Goal: Transaction & Acquisition: Obtain resource

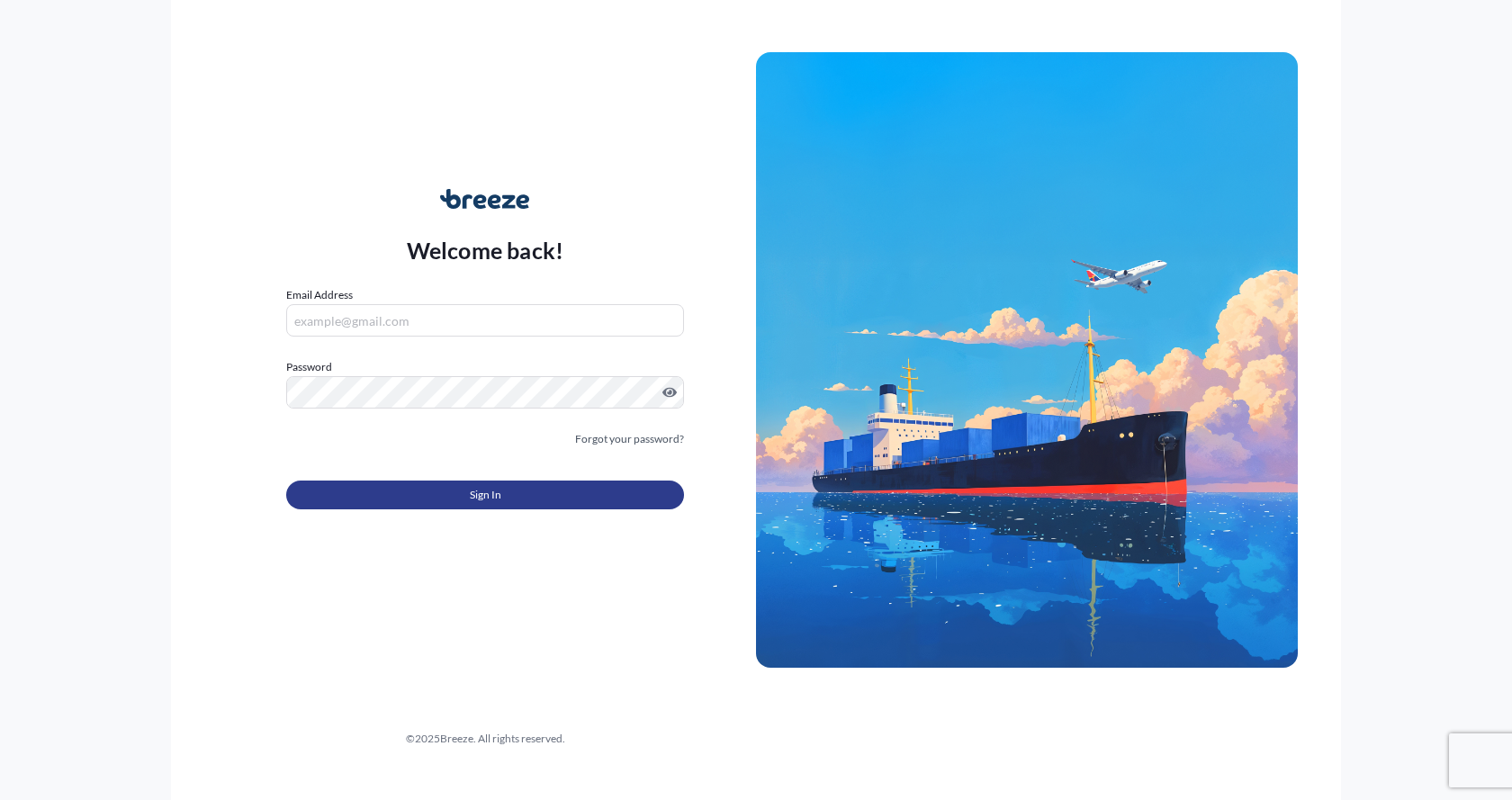
type input "[EMAIL_ADDRESS][DOMAIN_NAME]"
click at [321, 489] on button "Sign In" at bounding box center [485, 494] width 398 height 29
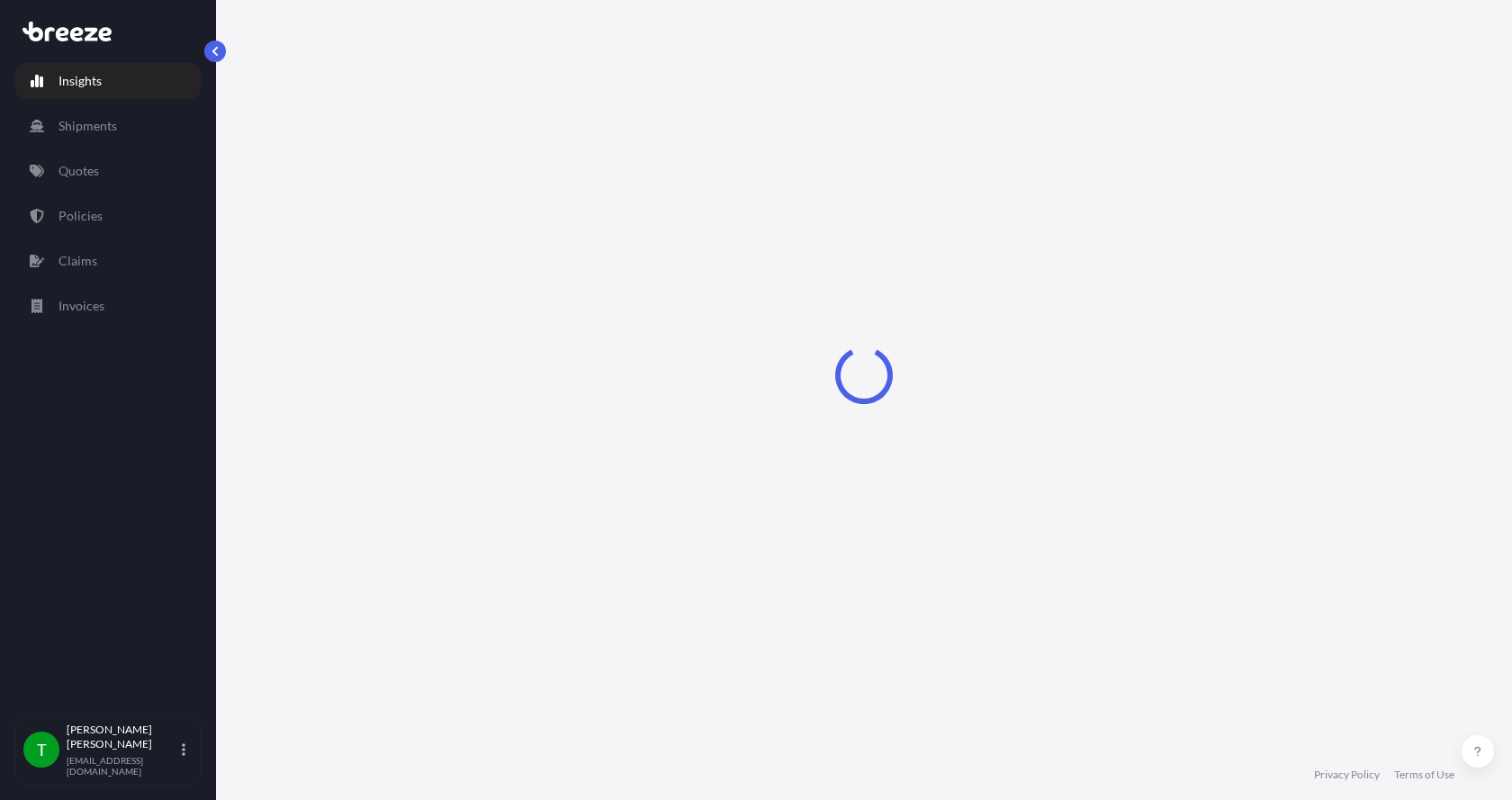
select select "2025"
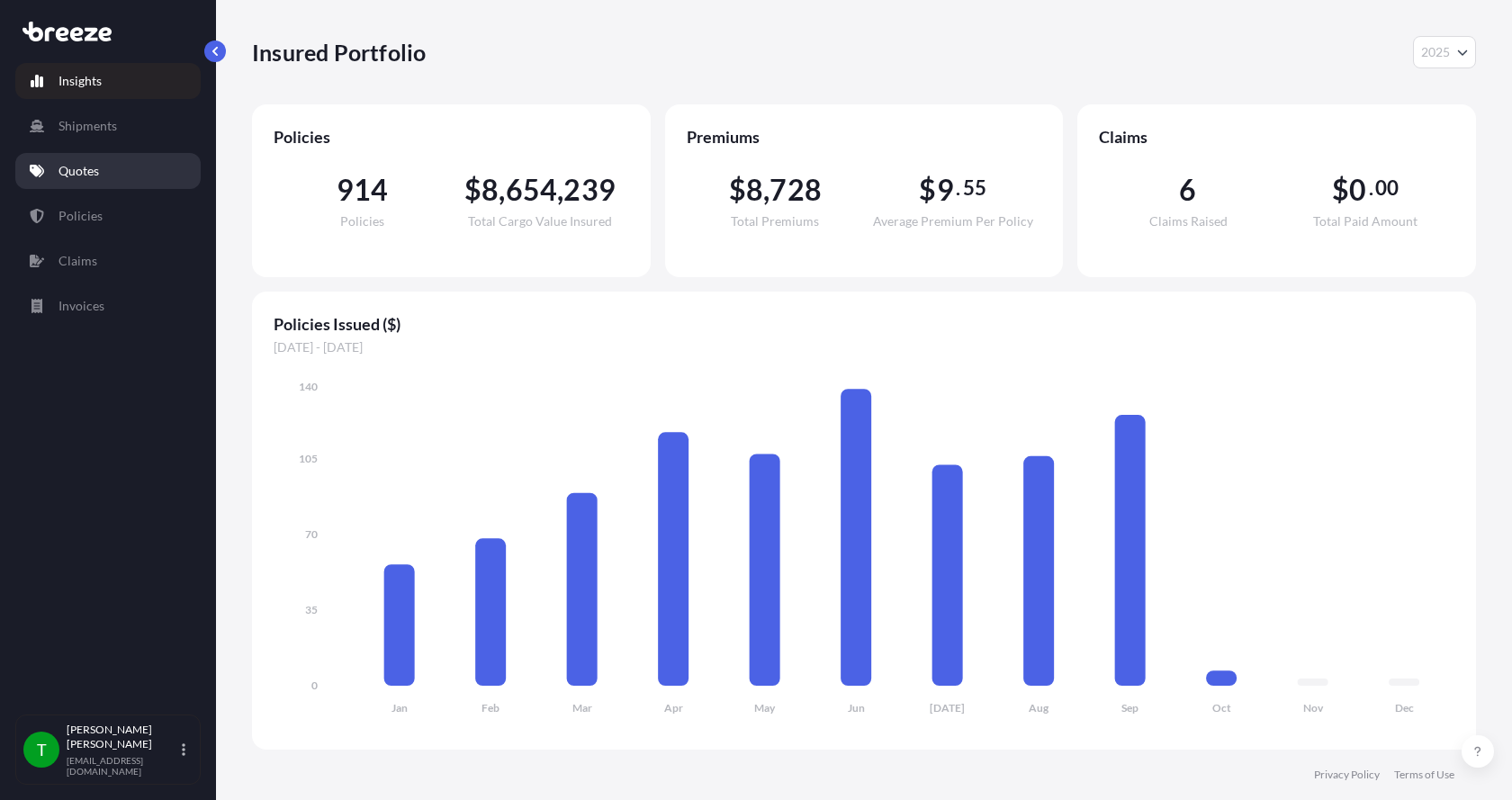
click at [86, 168] on p "Quotes" at bounding box center [78, 170] width 40 height 18
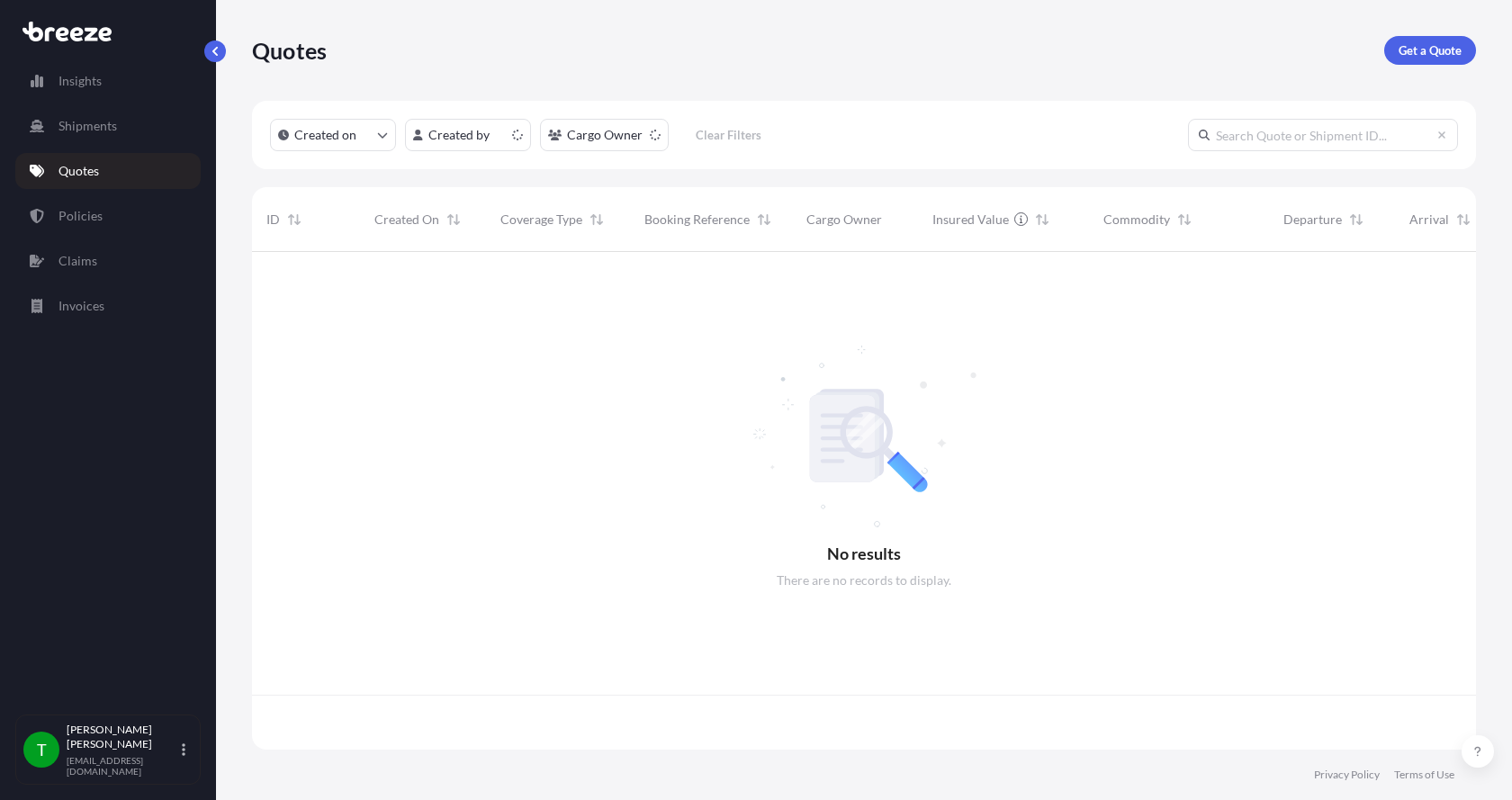
scroll to position [494, 1210]
click at [1405, 36] on link "Get a Quote" at bounding box center [1430, 50] width 92 height 29
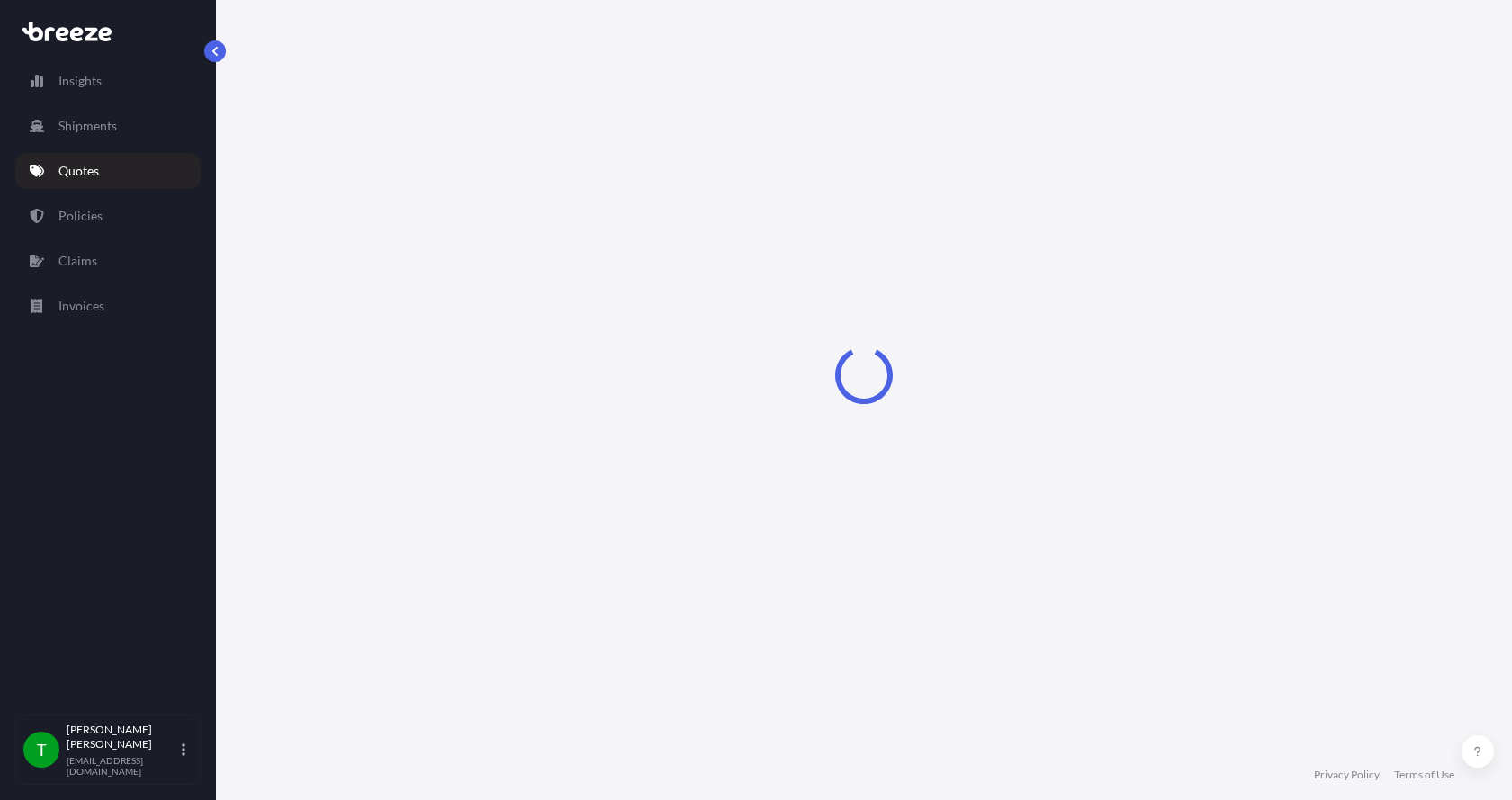
select select "Sea"
select select "1"
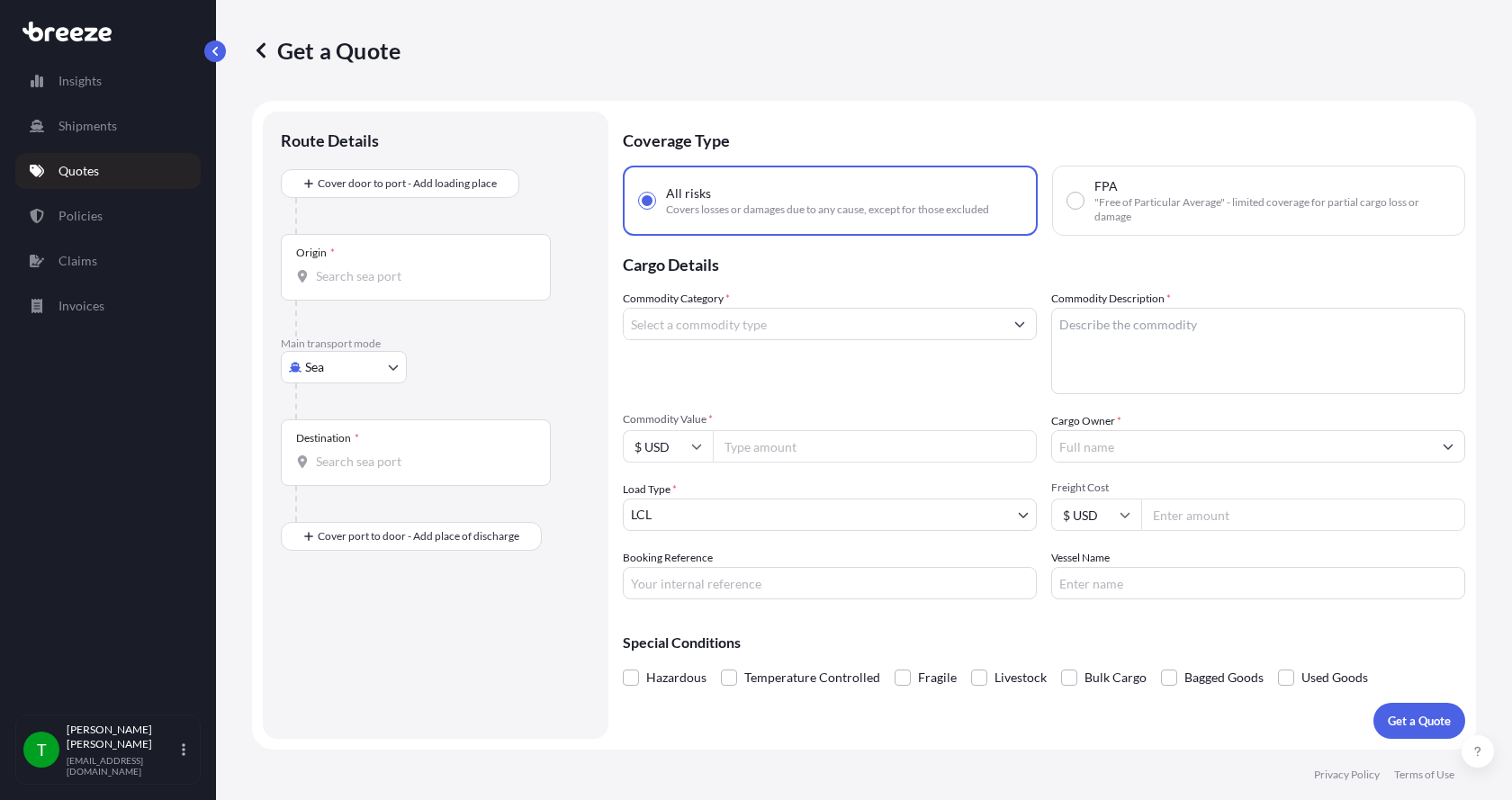
click at [309, 365] on body "Insights Shipments Quotes Policies Claims Invoices T [PERSON_NAME] [EMAIL_ADDRE…" at bounding box center [756, 400] width 1512 height 800
click at [333, 475] on span "Road" at bounding box center [329, 479] width 29 height 18
select select "Road"
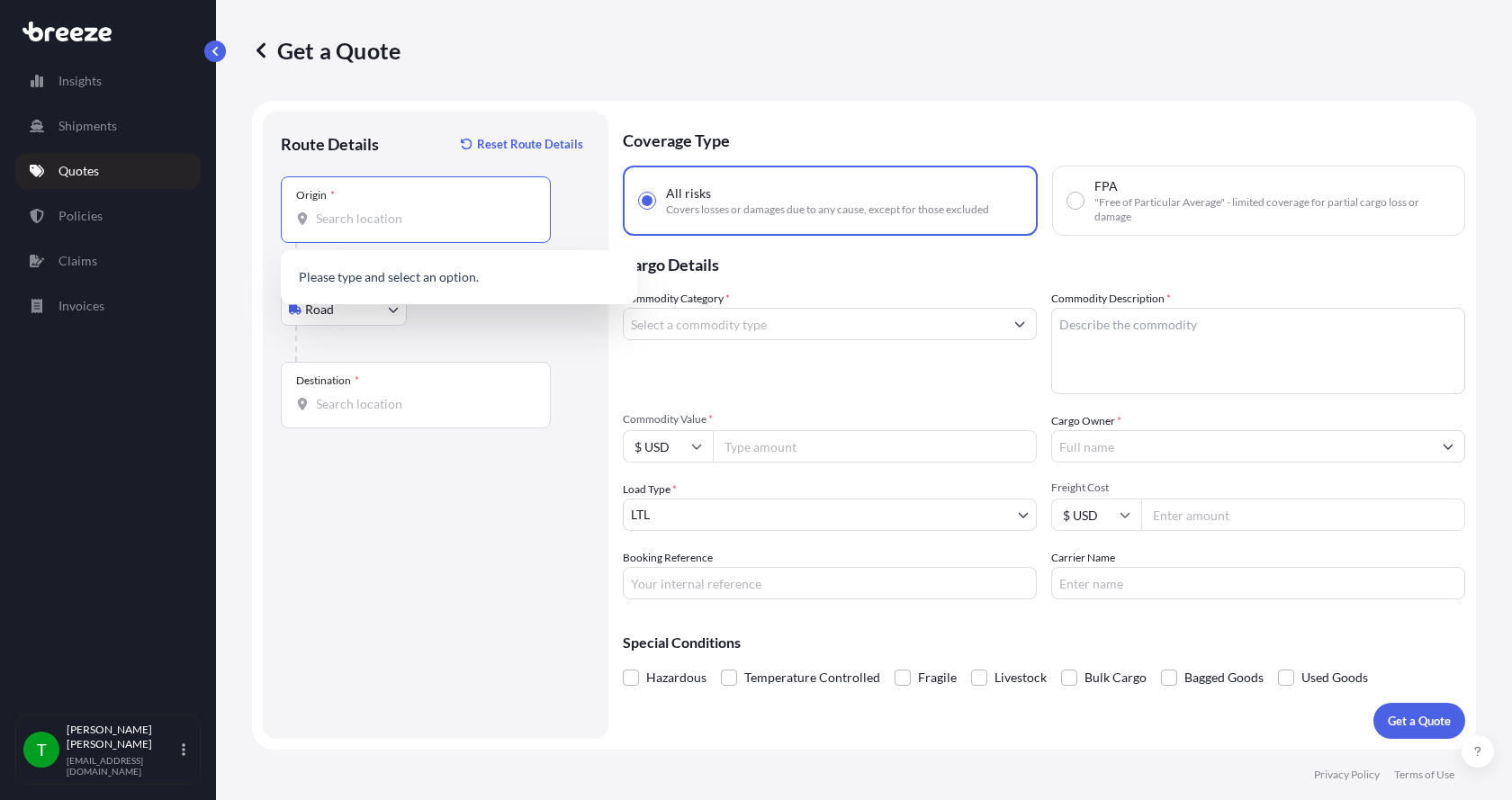
click at [386, 213] on input "Origin *" at bounding box center [421, 218] width 212 height 18
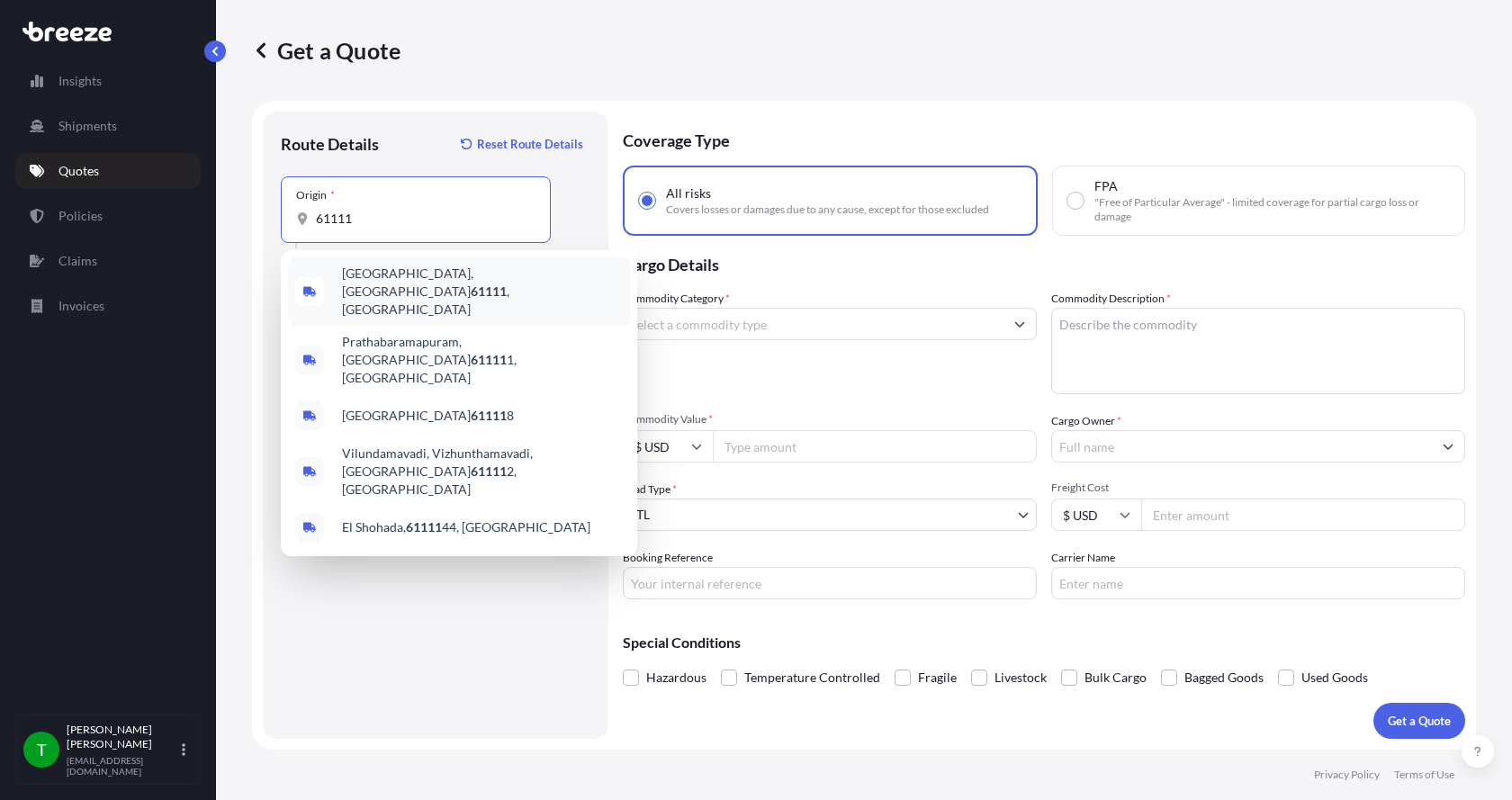
click at [354, 265] on div "[GEOGRAPHIC_DATA] , [GEOGRAPHIC_DATA]" at bounding box center [459, 291] width 342 height 68
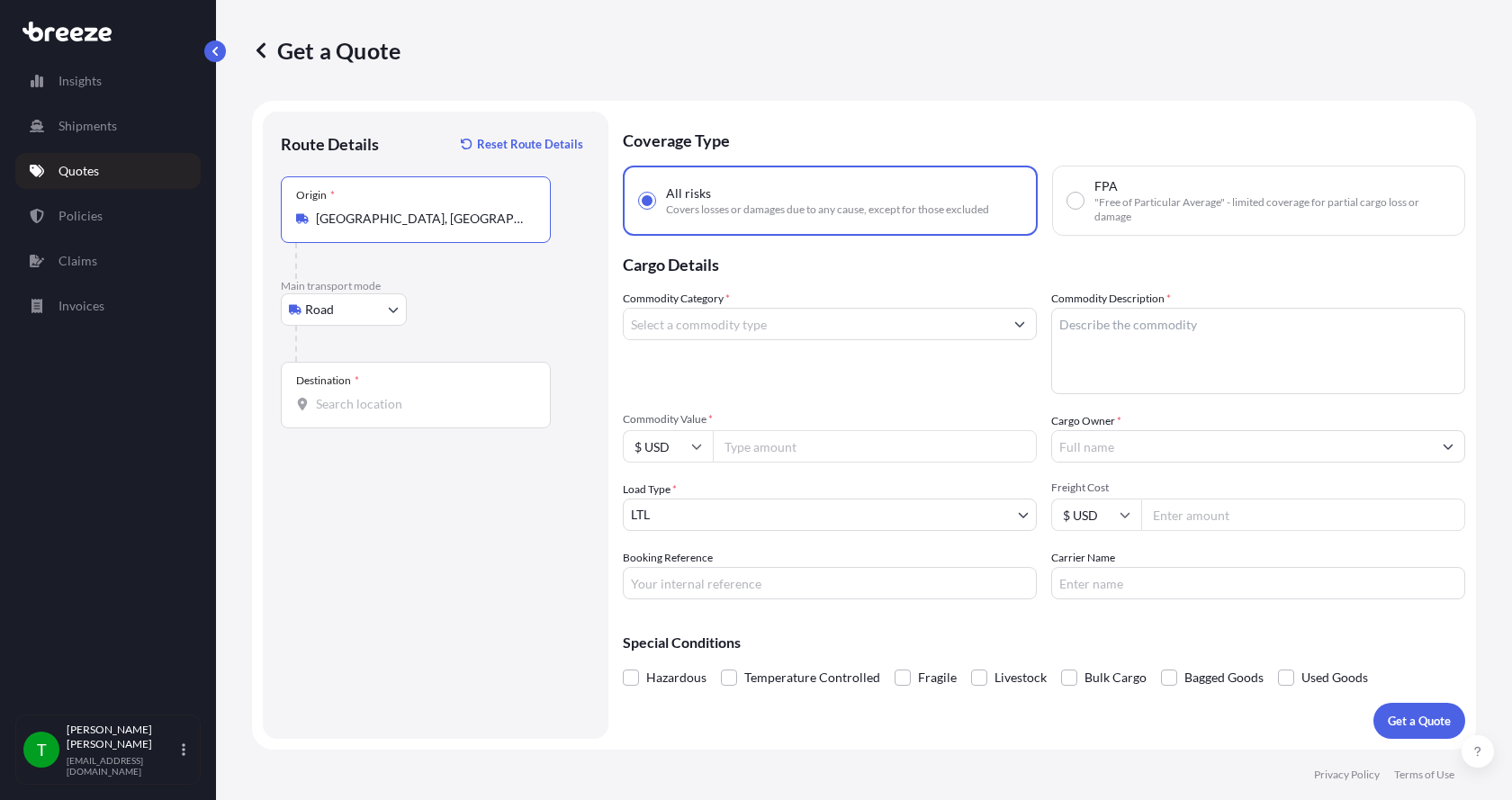
type input "[GEOGRAPHIC_DATA], [GEOGRAPHIC_DATA]"
click at [342, 393] on div "Destination *" at bounding box center [415, 394] width 270 height 66
click at [342, 395] on input "Destination *" at bounding box center [421, 404] width 212 height 18
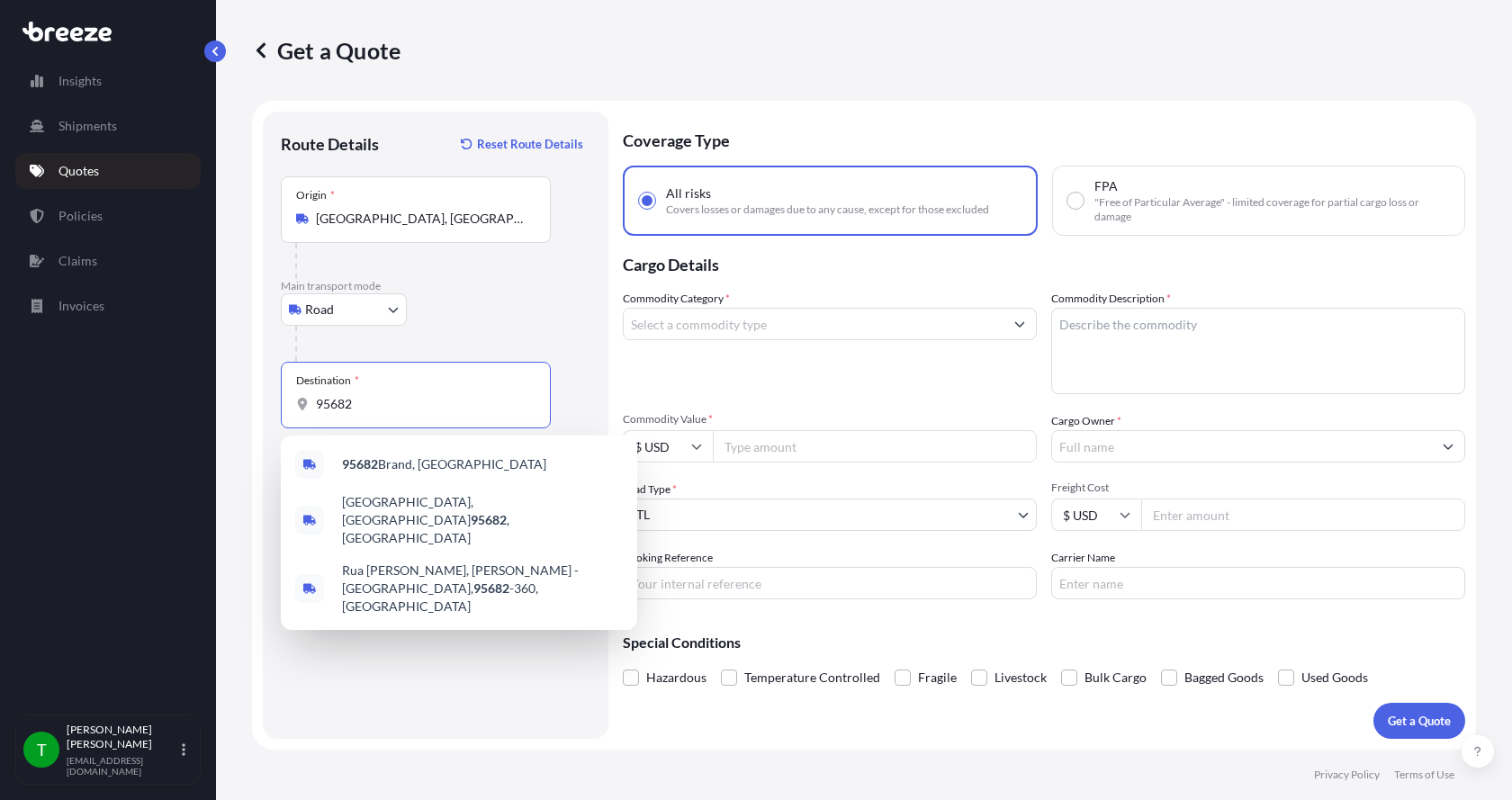
drag, startPoint x: 354, startPoint y: 406, endPoint x: 294, endPoint y: 404, distance: 60.0
click at [294, 404] on div "Destination * 95682" at bounding box center [415, 394] width 270 height 66
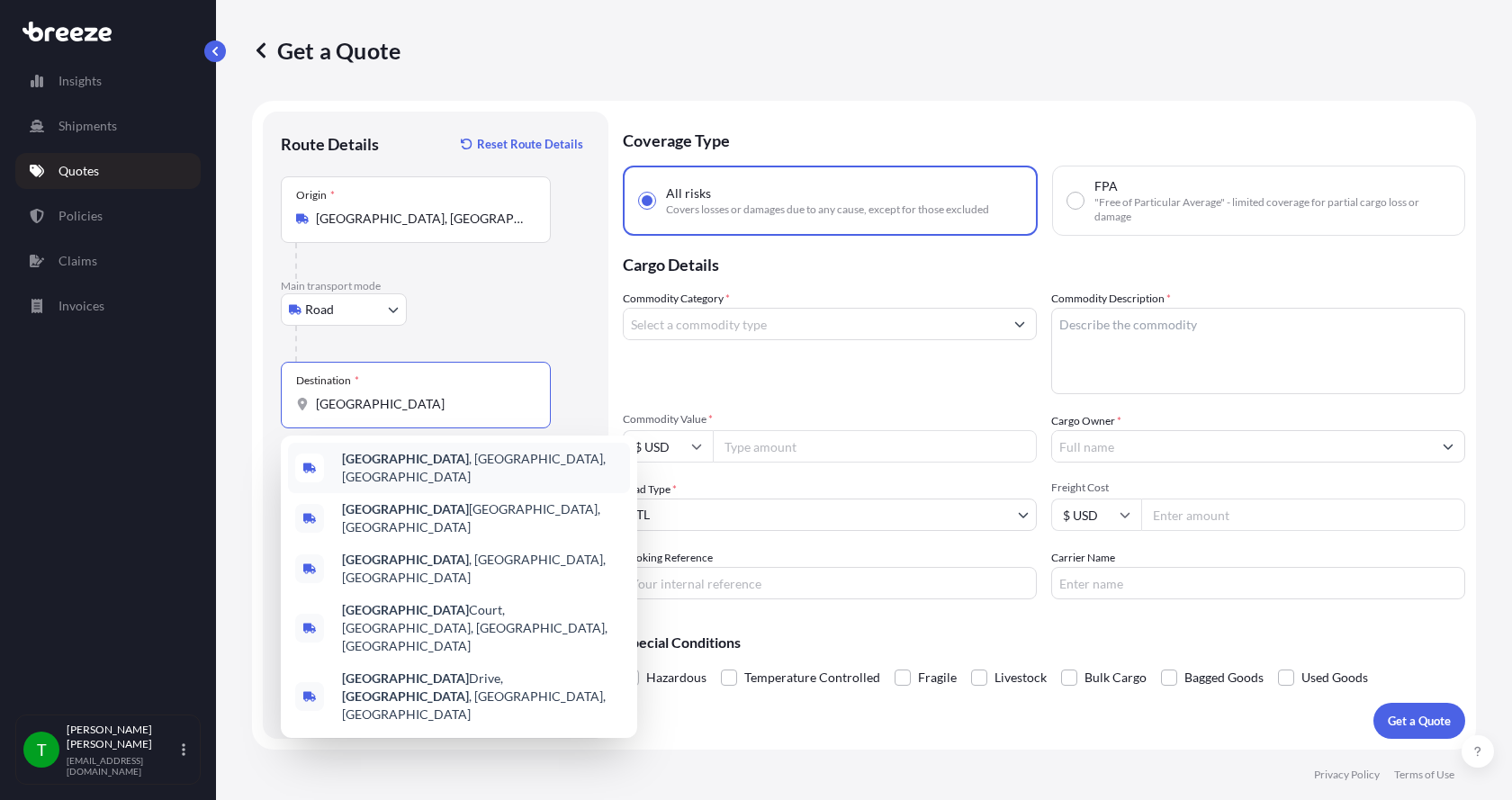
click at [377, 466] on b "[GEOGRAPHIC_DATA]" at bounding box center [406, 458] width 127 height 15
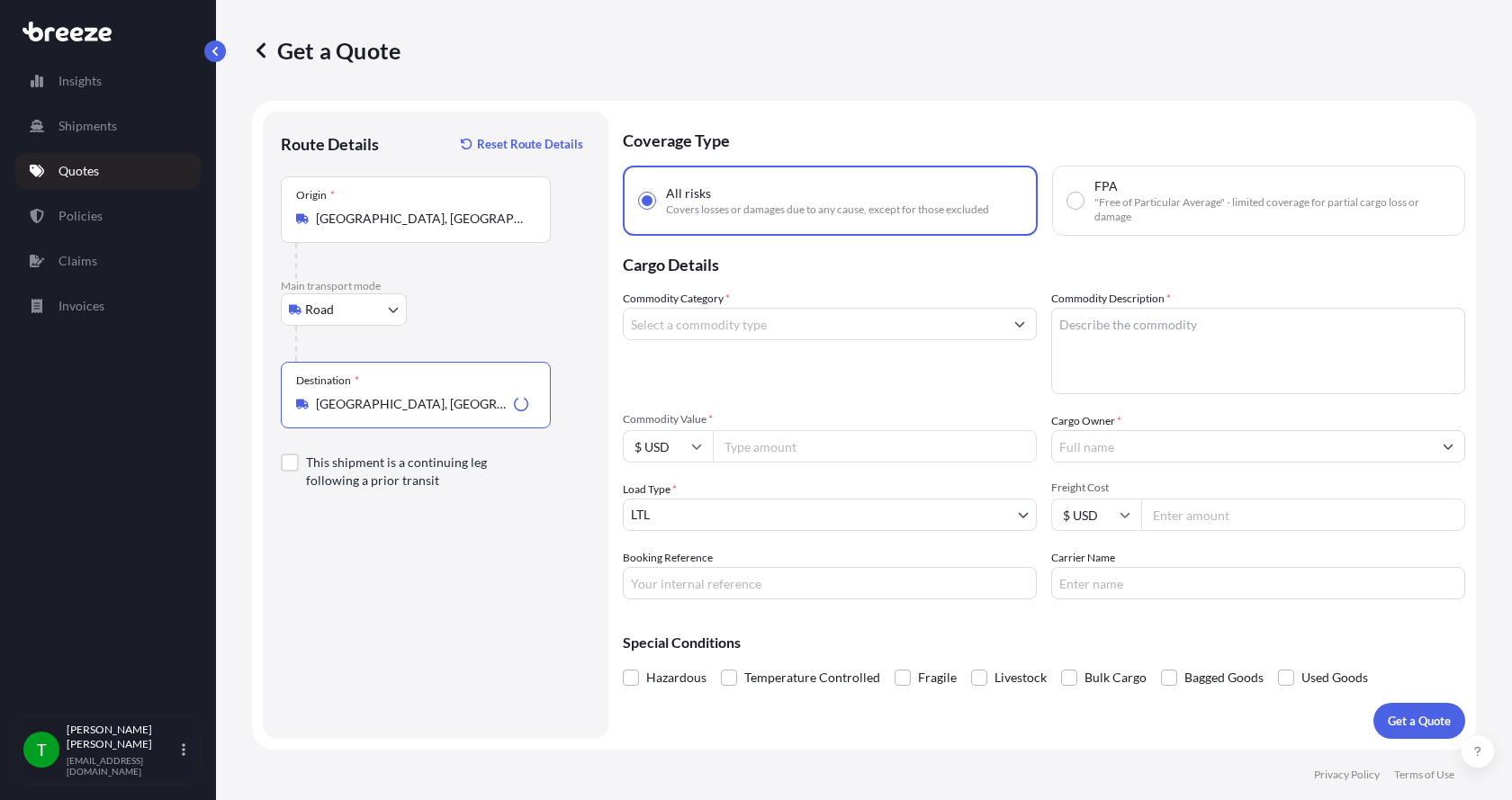
type input "[GEOGRAPHIC_DATA], [GEOGRAPHIC_DATA], [GEOGRAPHIC_DATA]"
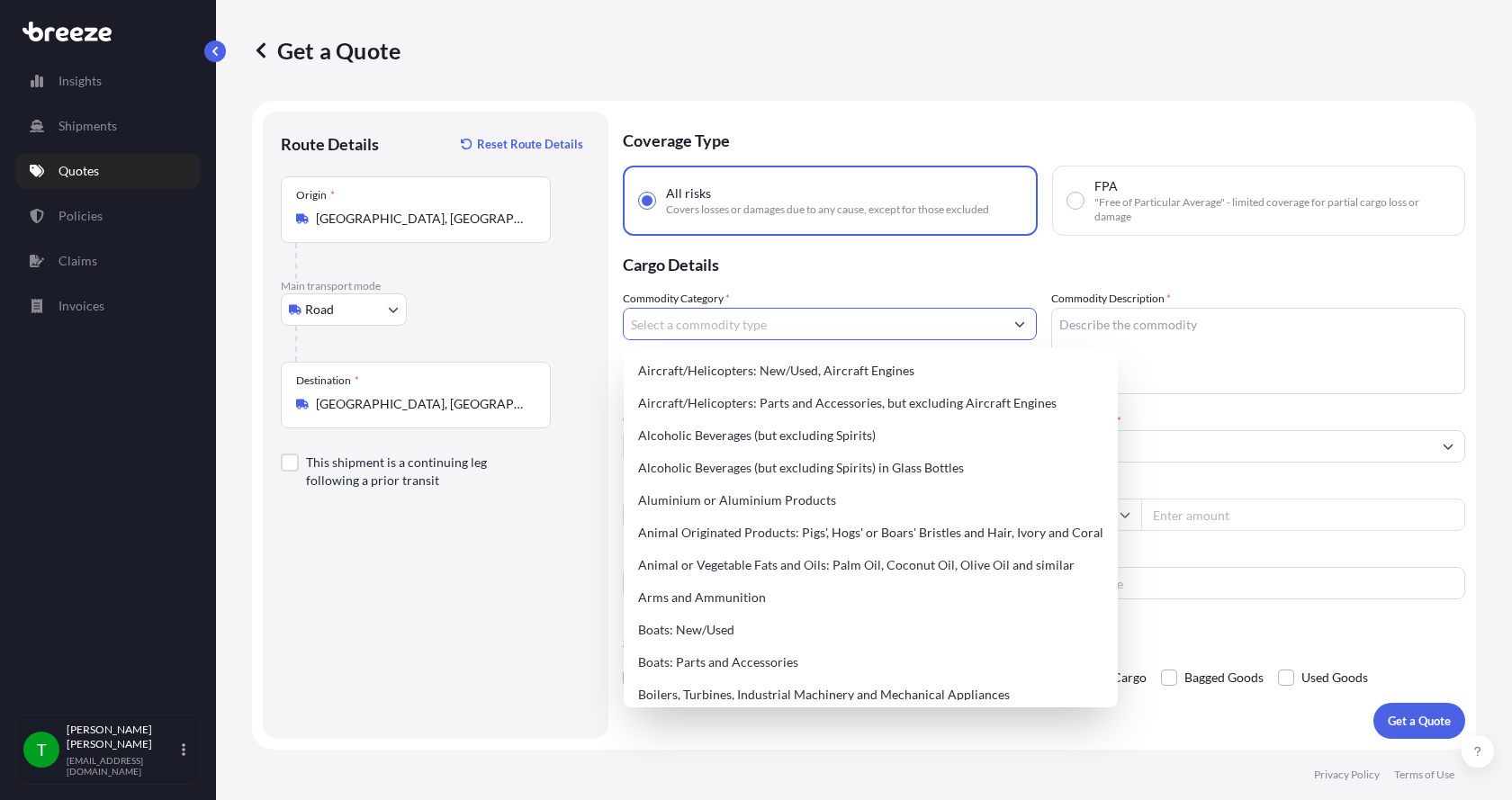
click at [667, 327] on input "Commodity Category *" at bounding box center [813, 323] width 379 height 33
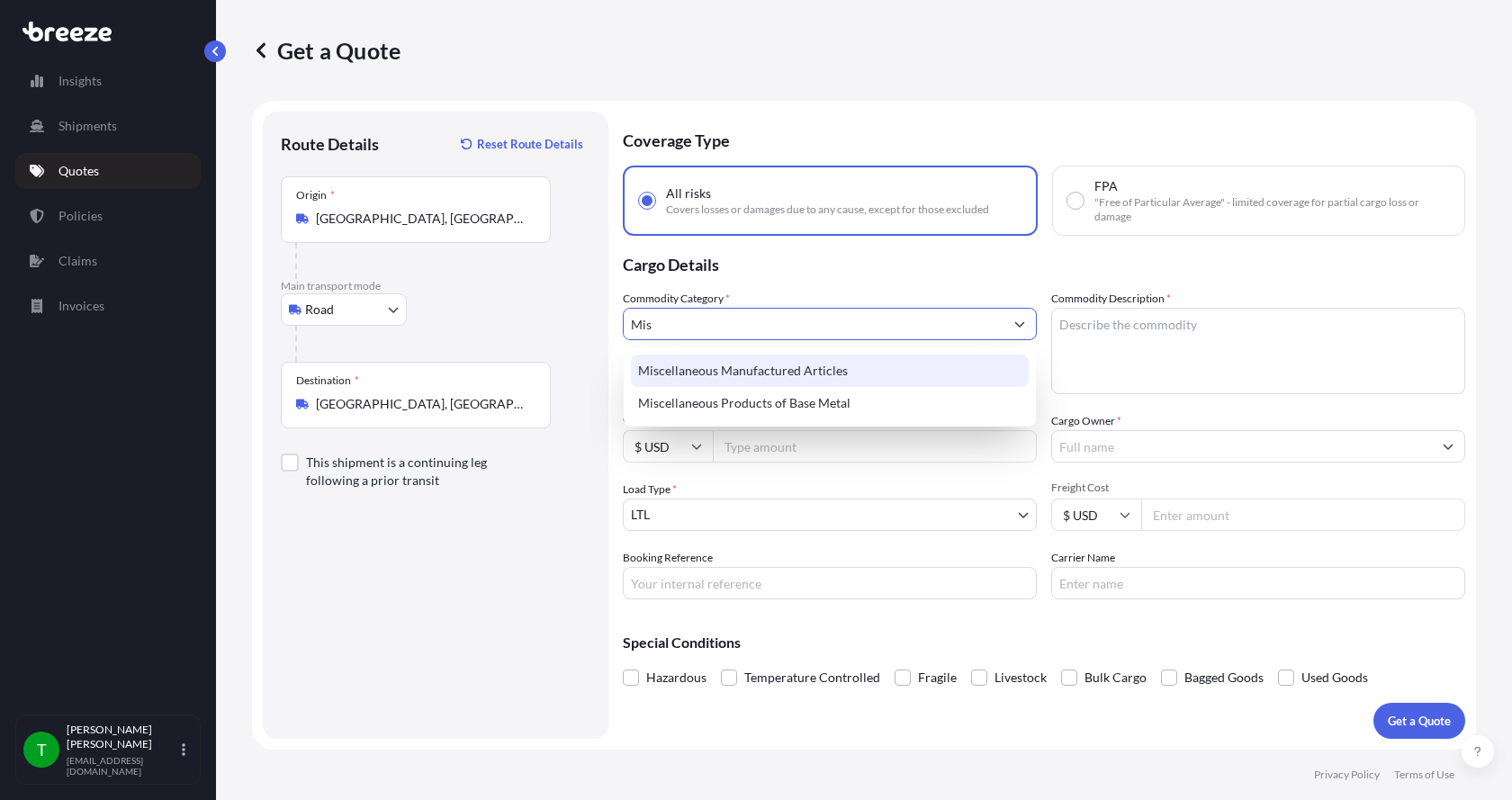
click at [684, 369] on div "Miscellaneous Manufactured Articles" at bounding box center [830, 370] width 398 height 33
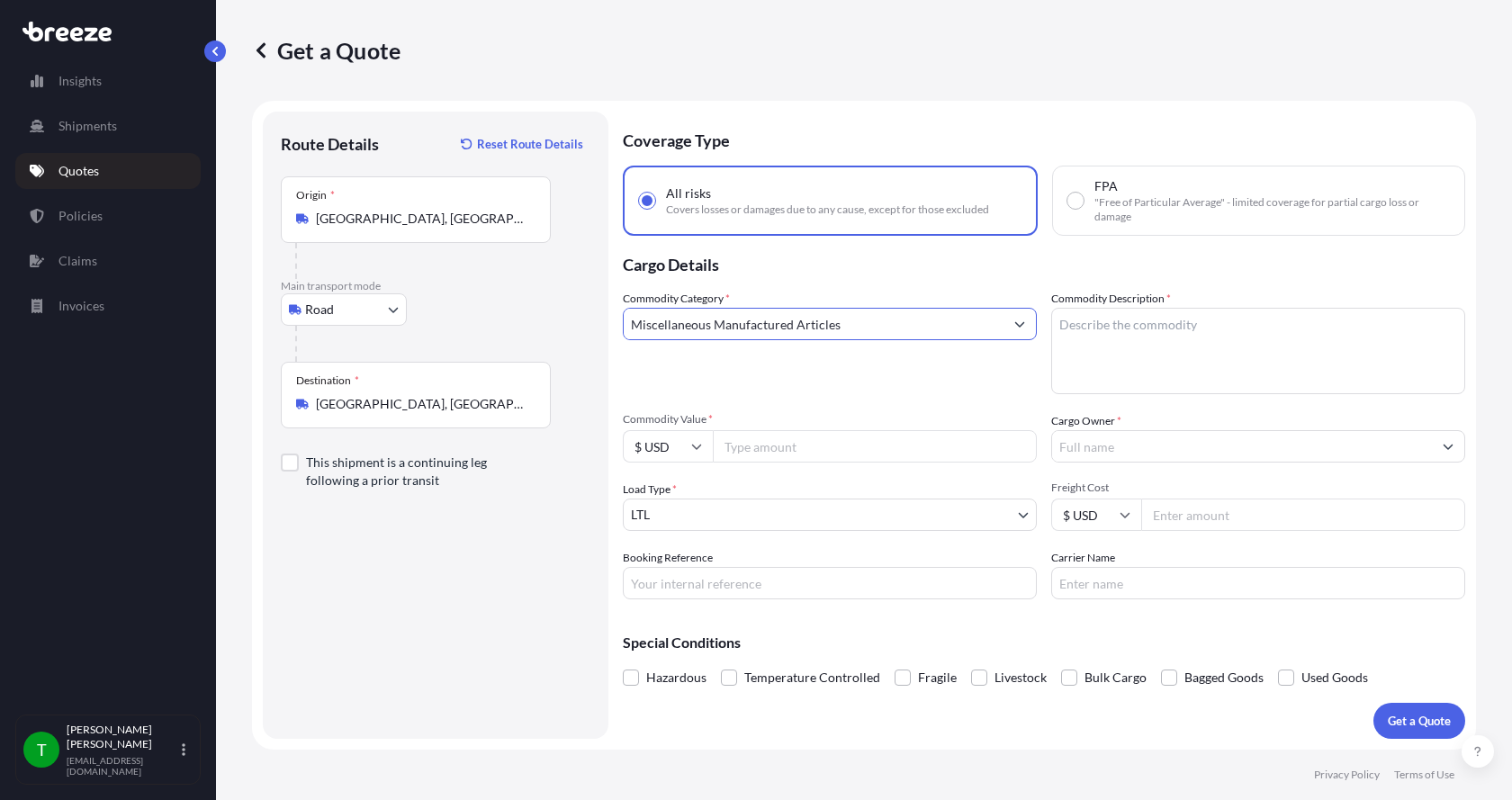
type input "Miscellaneous Manufactured Articles"
click at [1101, 321] on textarea "Commodity Description *" at bounding box center [1258, 350] width 414 height 86
type textarea "Parts AER Powersection 7.5HP"
click at [796, 445] on input "Commodity Value *" at bounding box center [875, 446] width 324 height 33
type input "2500.00"
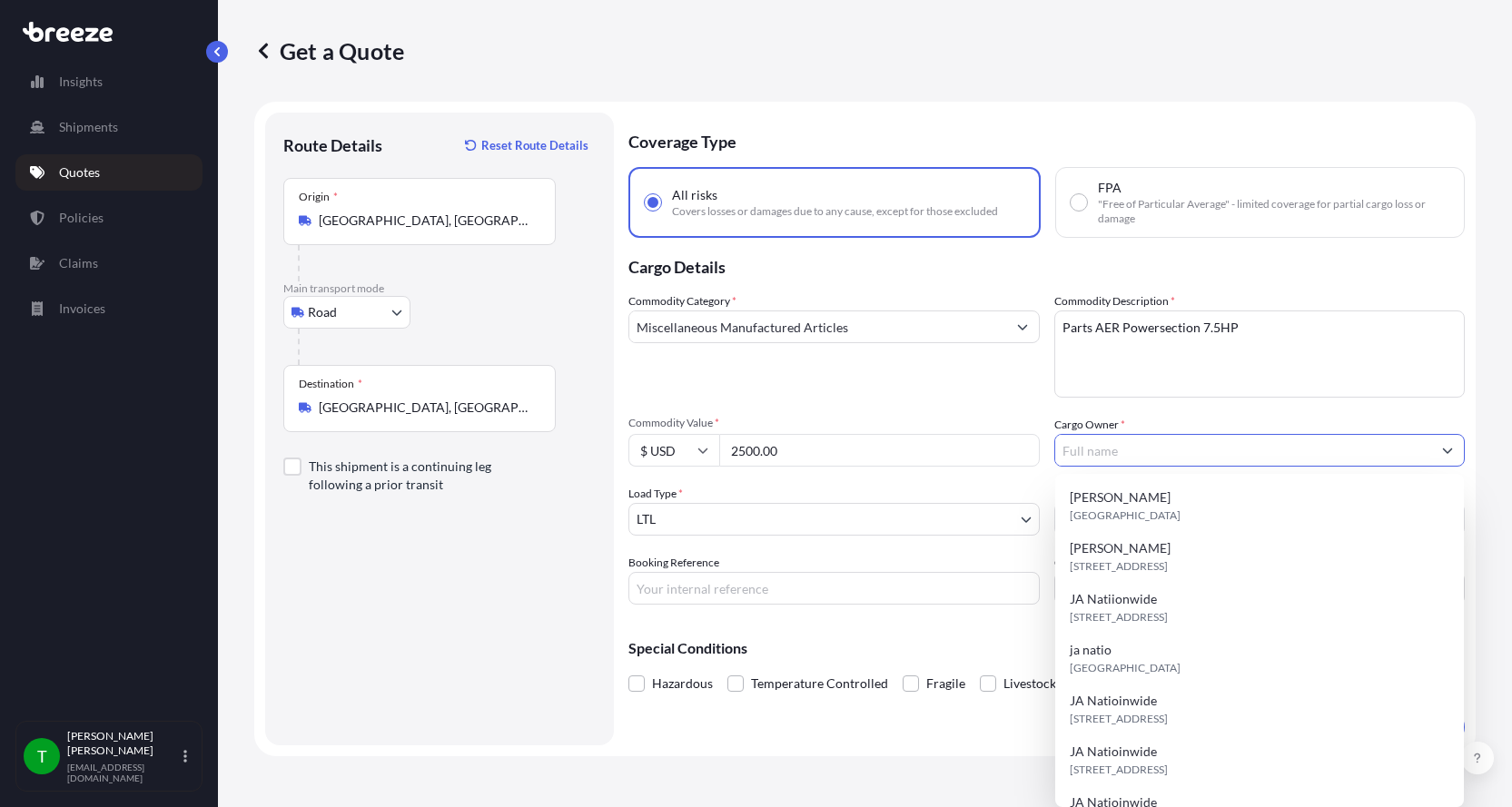
click at [1118, 451] on input "Cargo Owner *" at bounding box center [1244, 450] width 377 height 33
type input "JA Nationwide"
click at [739, 591] on input "Booking Reference" at bounding box center [834, 588] width 411 height 33
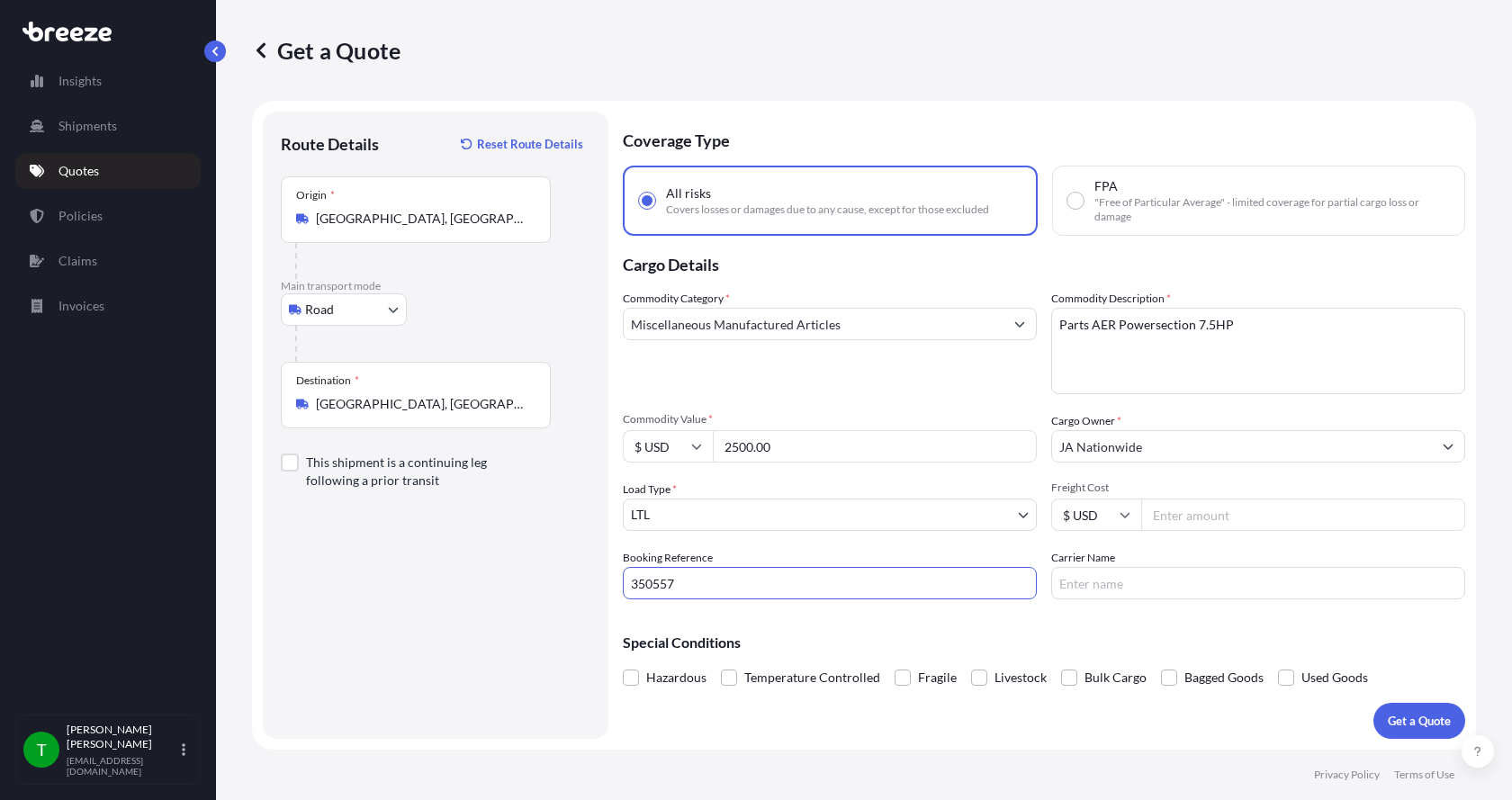
type input "350557"
click at [1224, 521] on input "Freight Cost" at bounding box center [1303, 514] width 324 height 33
type input "625.00"
click at [1148, 576] on input "Carrier Name" at bounding box center [1258, 583] width 414 height 33
type input "[PERSON_NAME] Express"
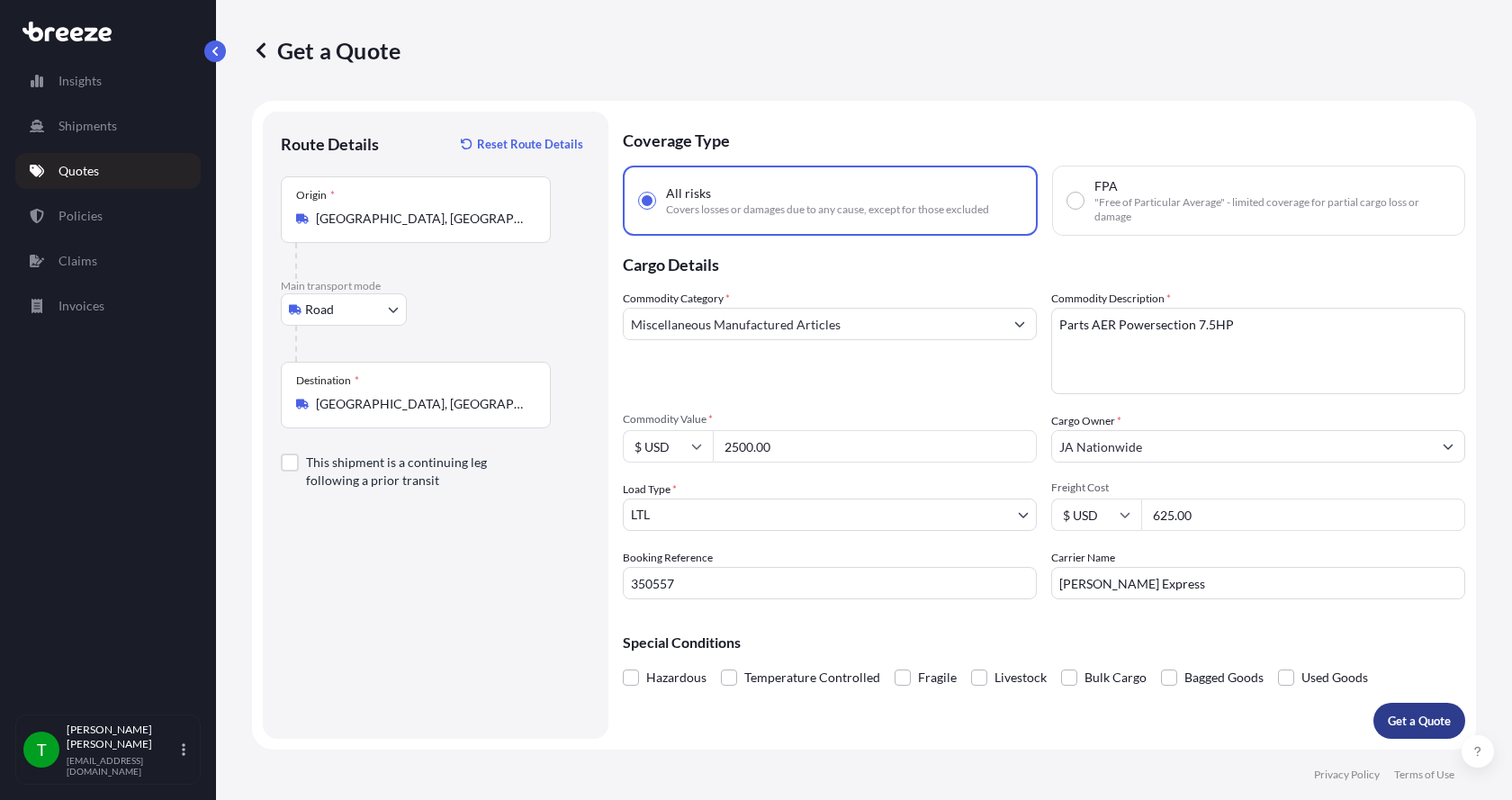
click at [1400, 711] on button "Get a Quote" at bounding box center [1419, 721] width 92 height 36
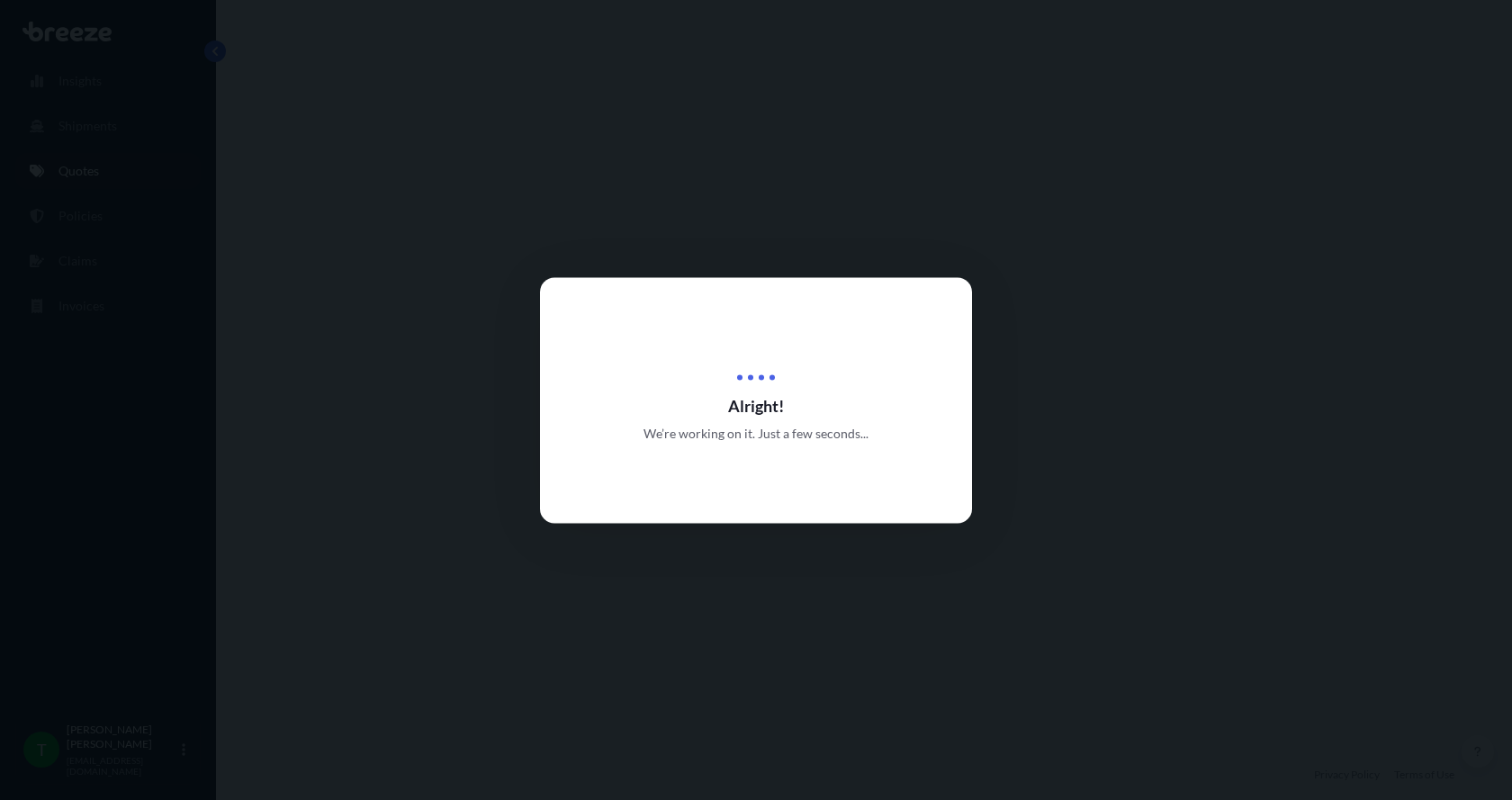
select select "Road"
select select "1"
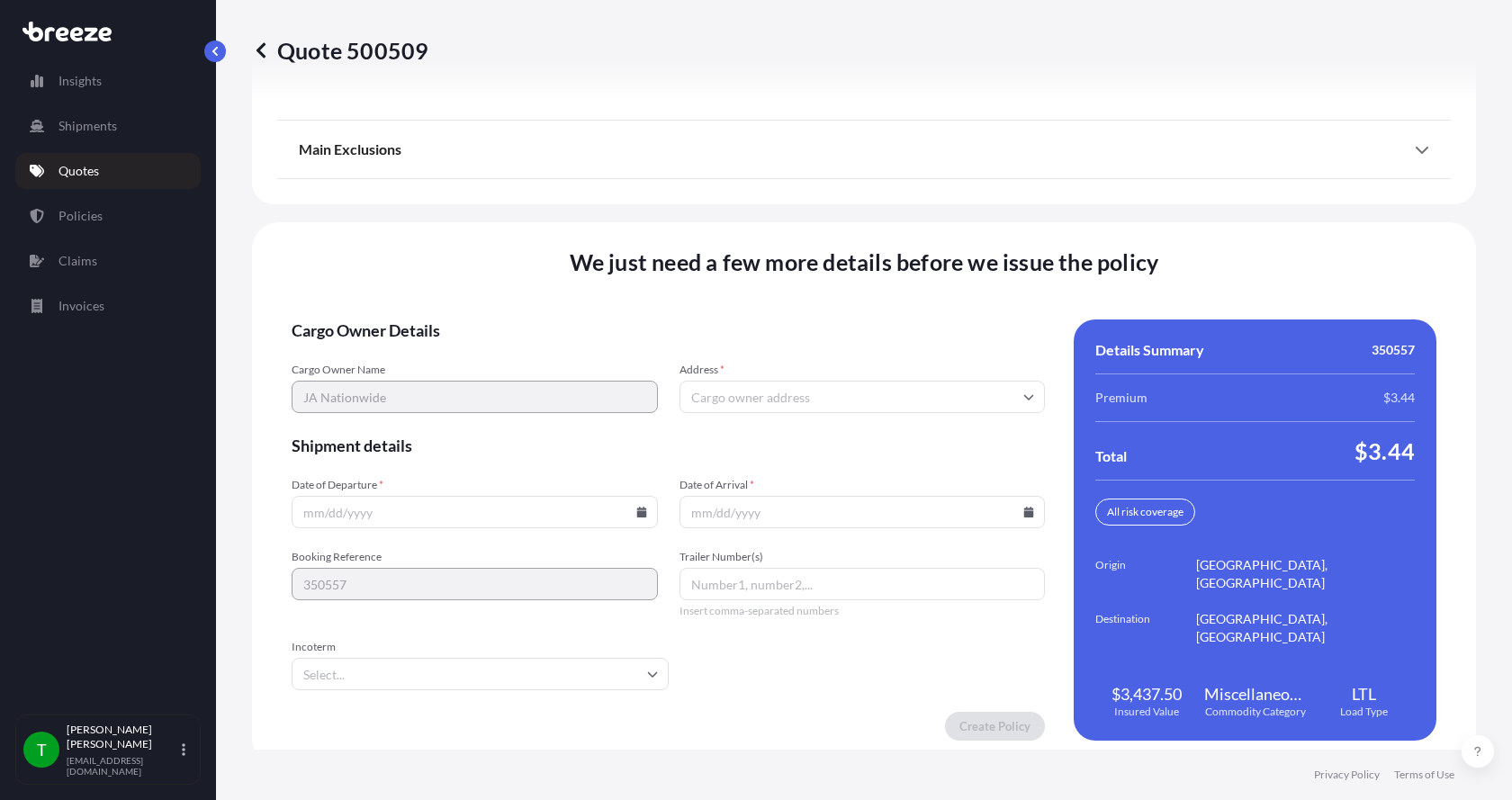
scroll to position [2367, 0]
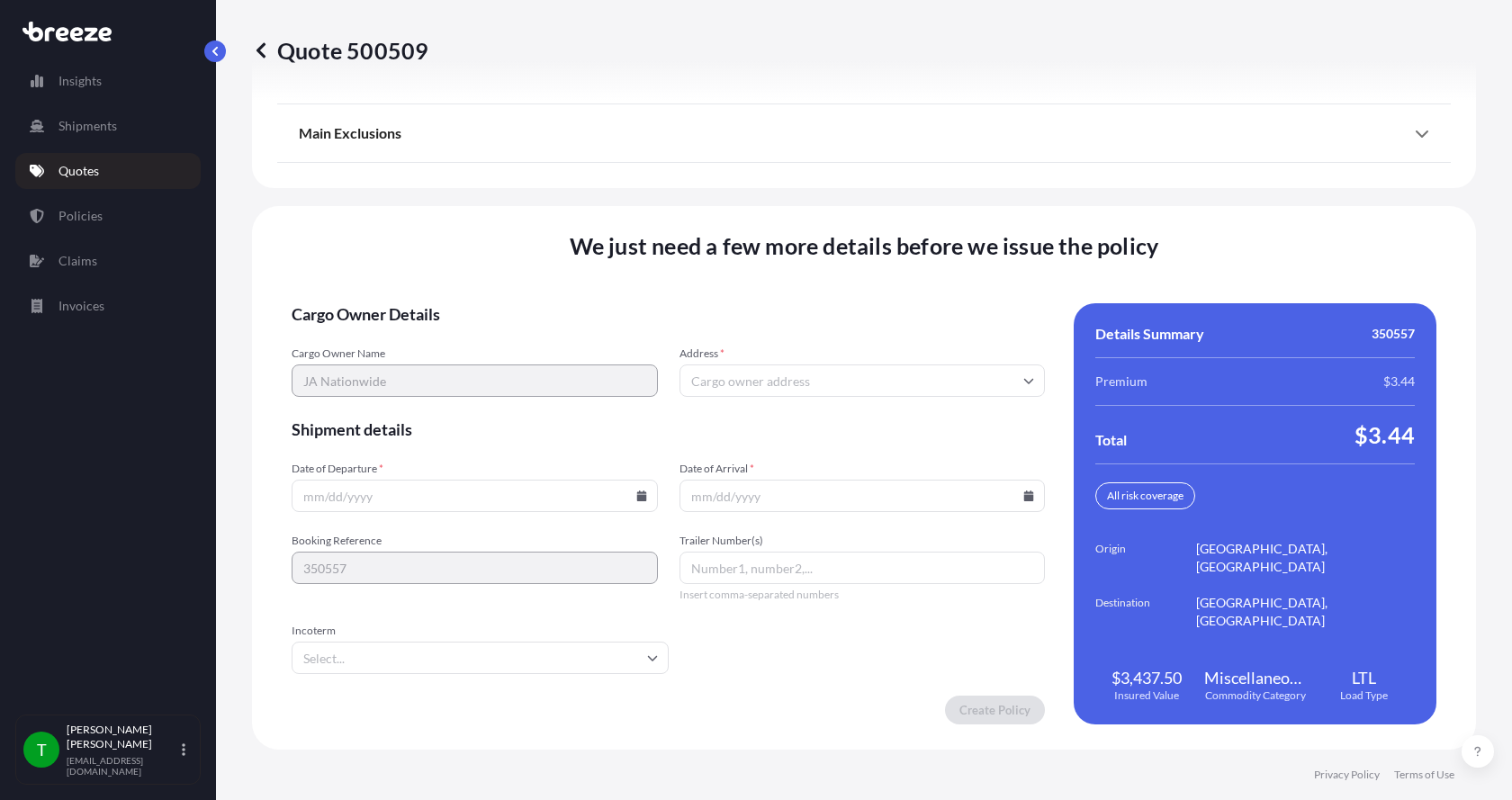
click at [714, 376] on input "Address *" at bounding box center [863, 380] width 366 height 33
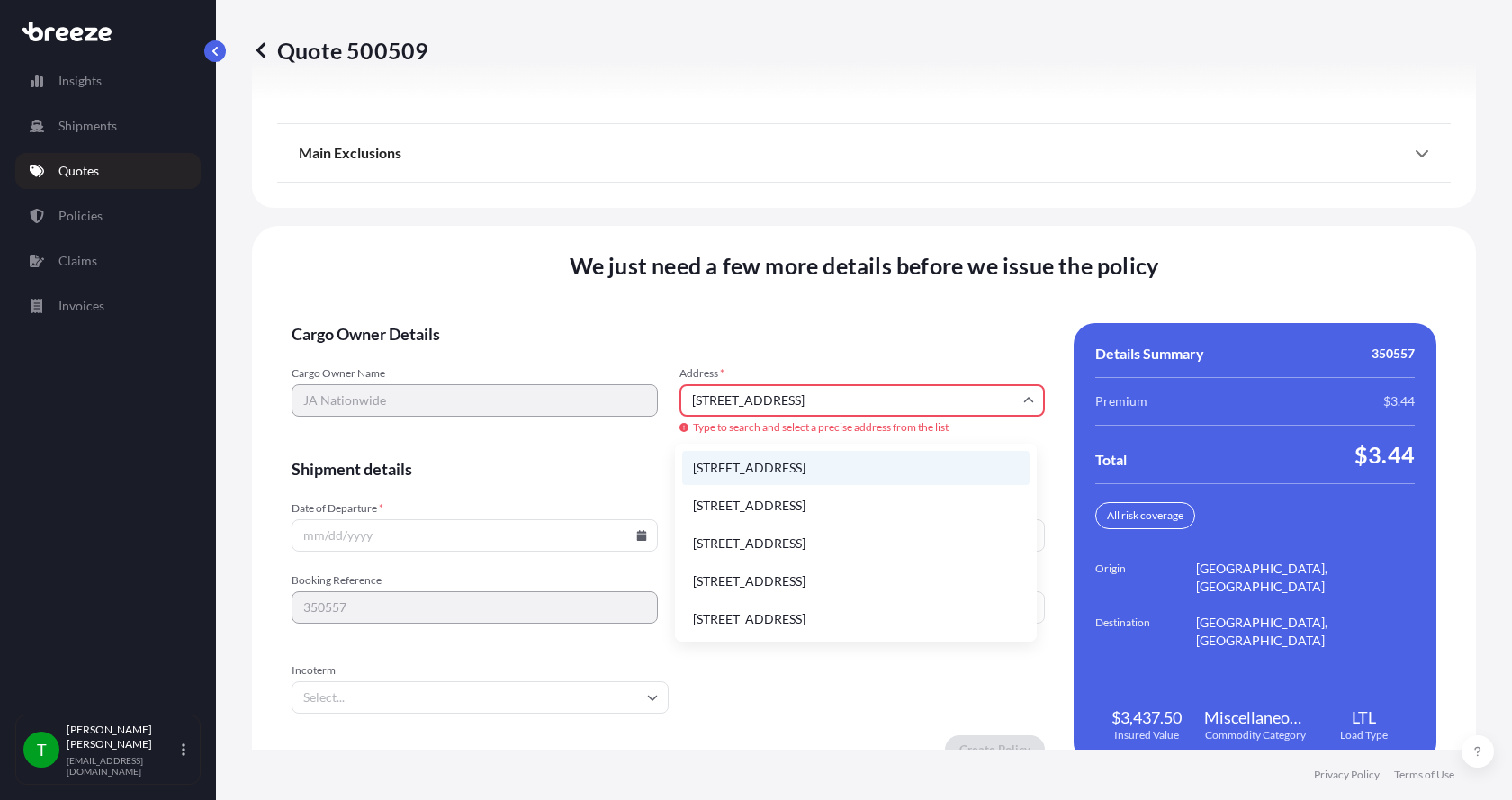
click at [749, 464] on li "[STREET_ADDRESS]" at bounding box center [856, 467] width 348 height 35
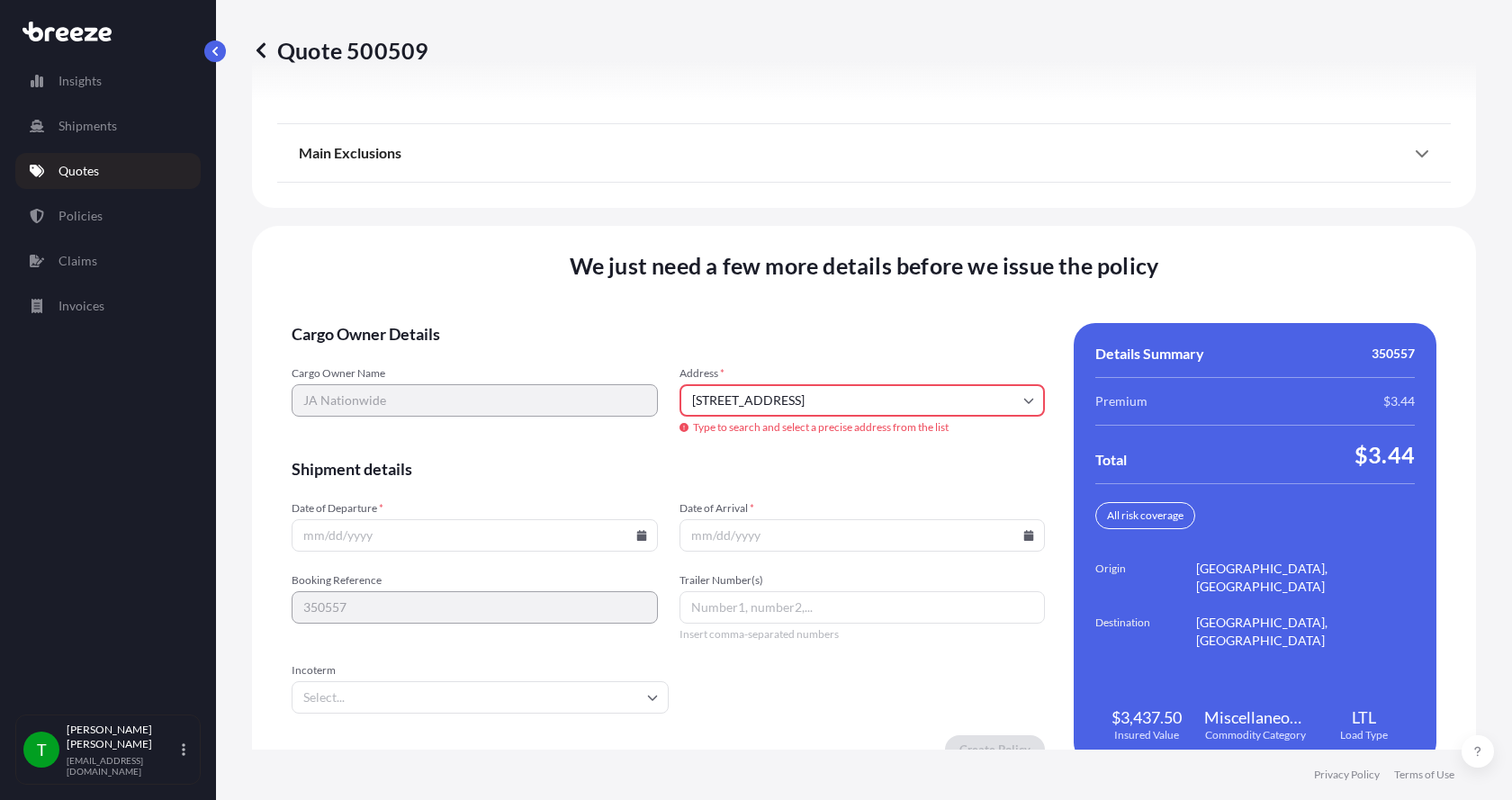
type input "[STREET_ADDRESS]"
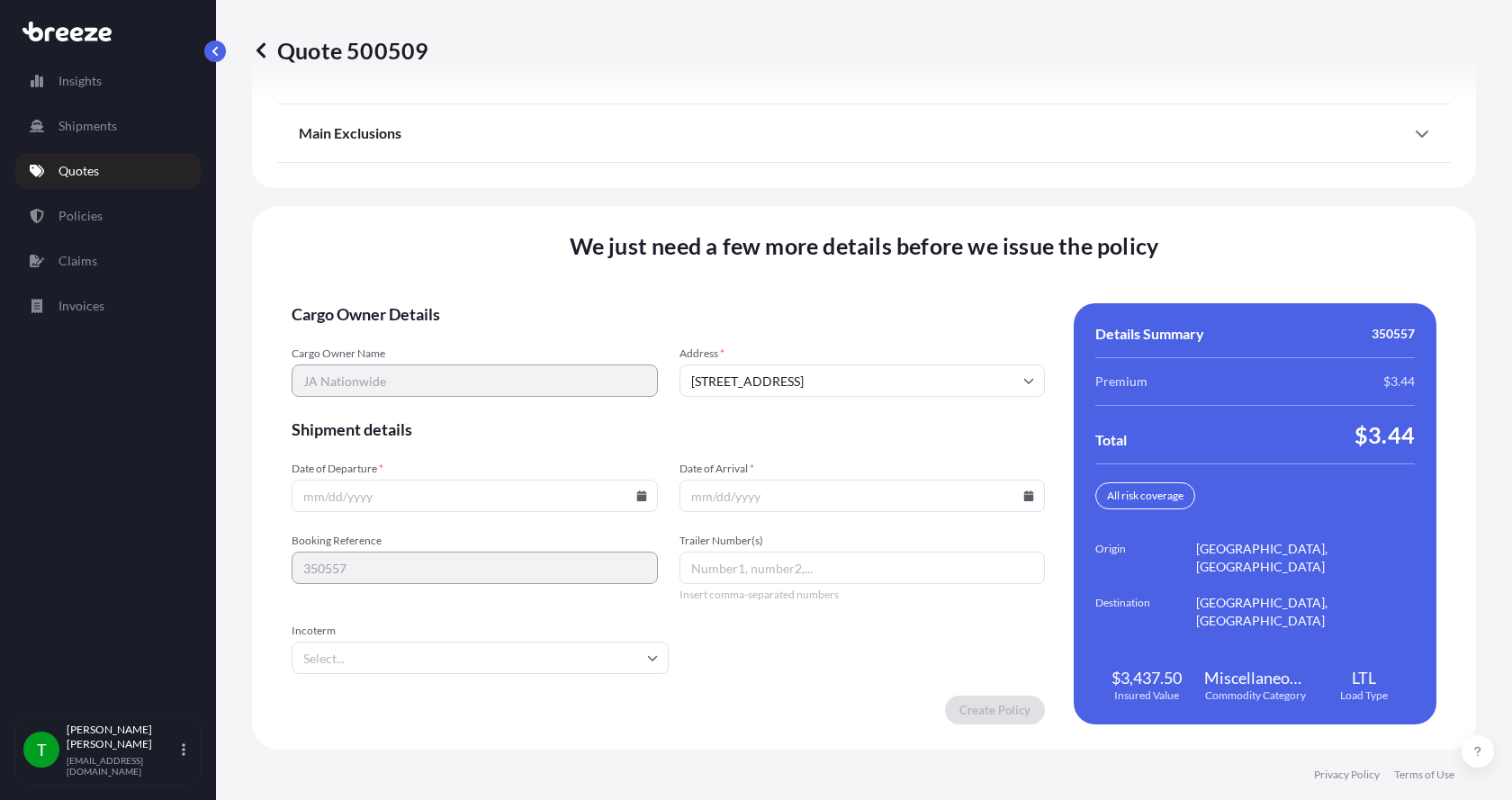
click at [441, 502] on input "Date of Departure *" at bounding box center [475, 495] width 366 height 33
click at [636, 493] on icon at bounding box center [642, 496] width 11 height 11
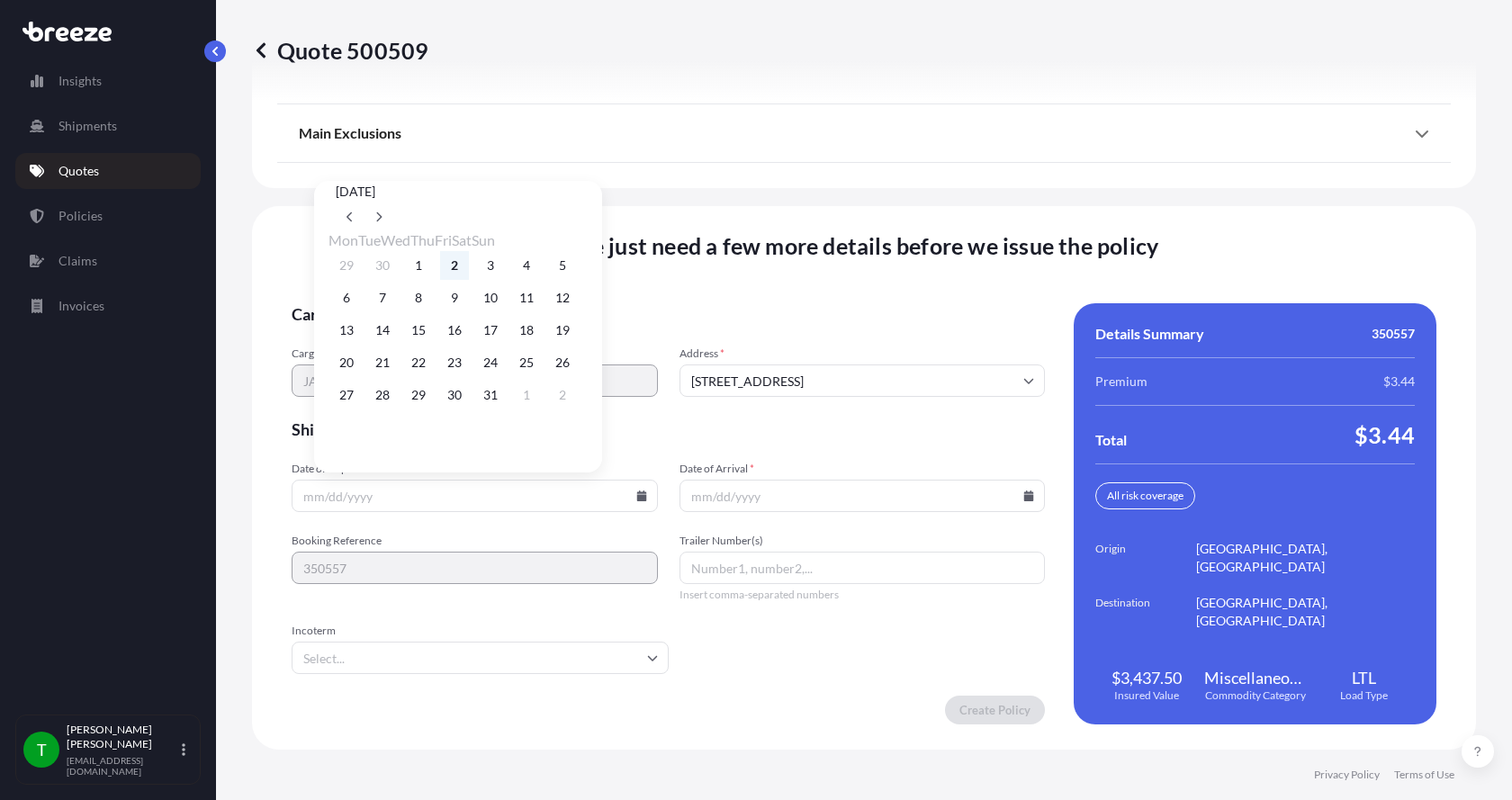
click at [469, 263] on button "2" at bounding box center [454, 265] width 29 height 29
type input "[DATE]"
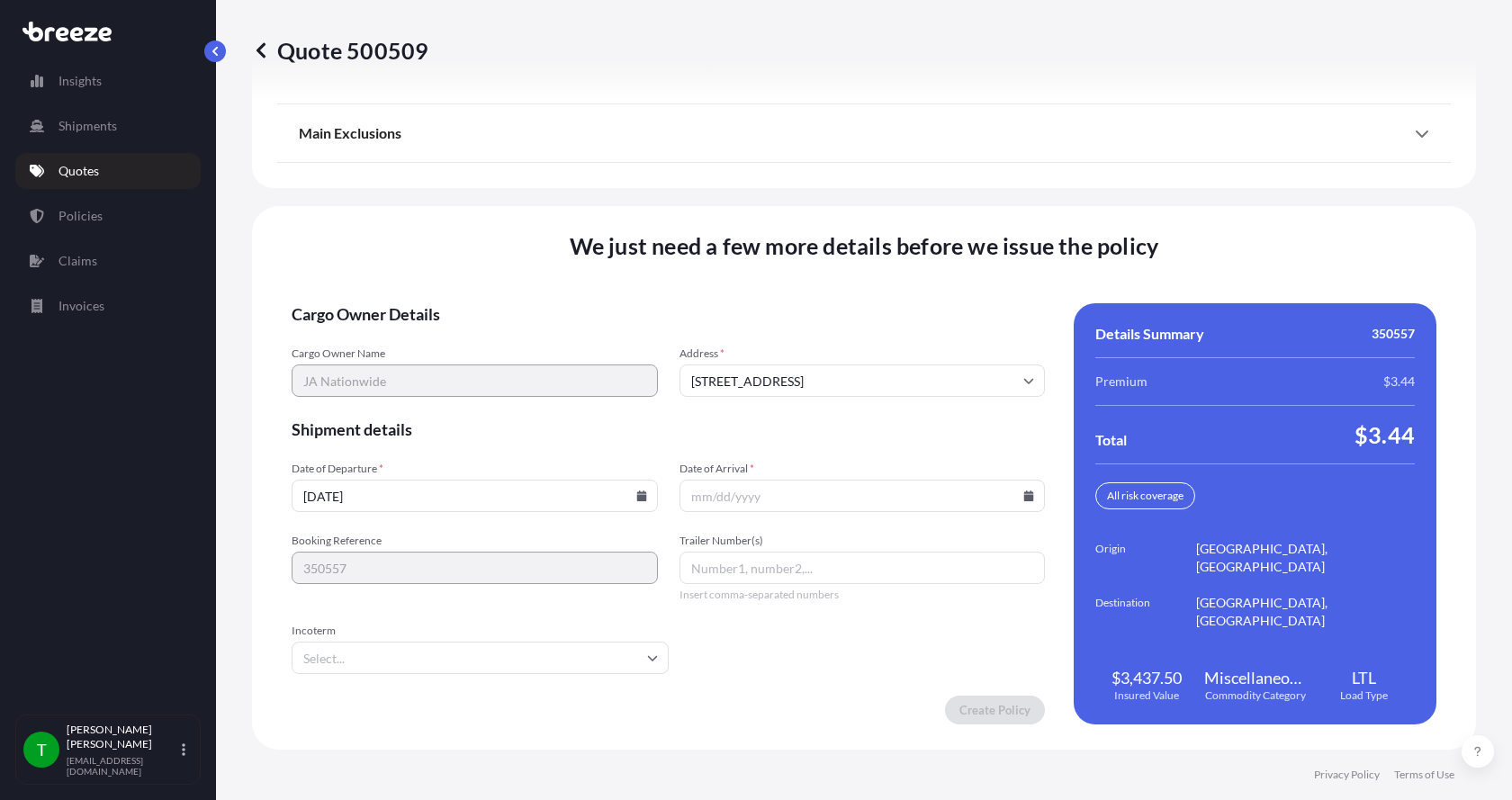
click at [1023, 494] on icon at bounding box center [1029, 496] width 11 height 11
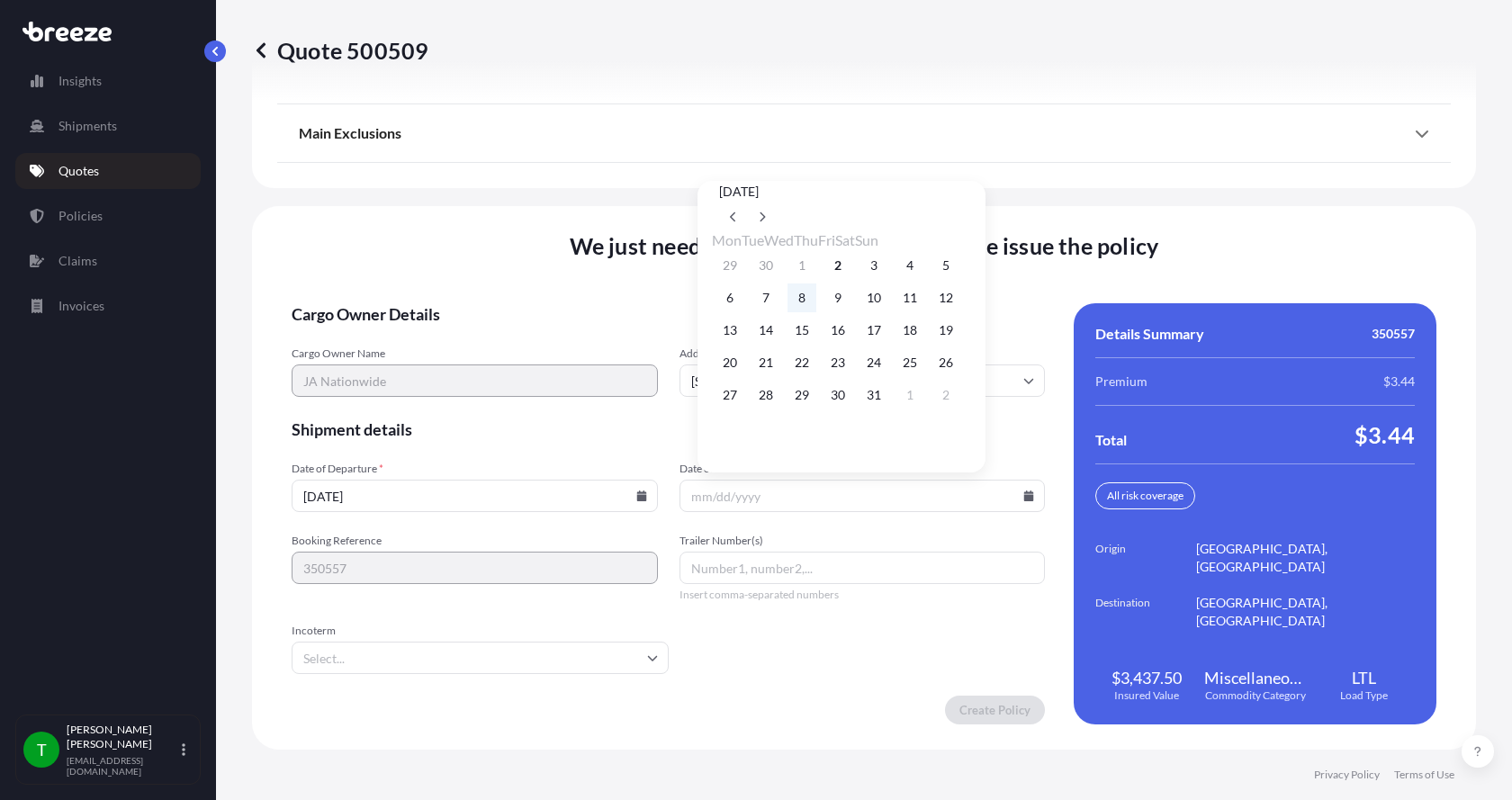
click at [809, 303] on button "8" at bounding box center [801, 297] width 29 height 29
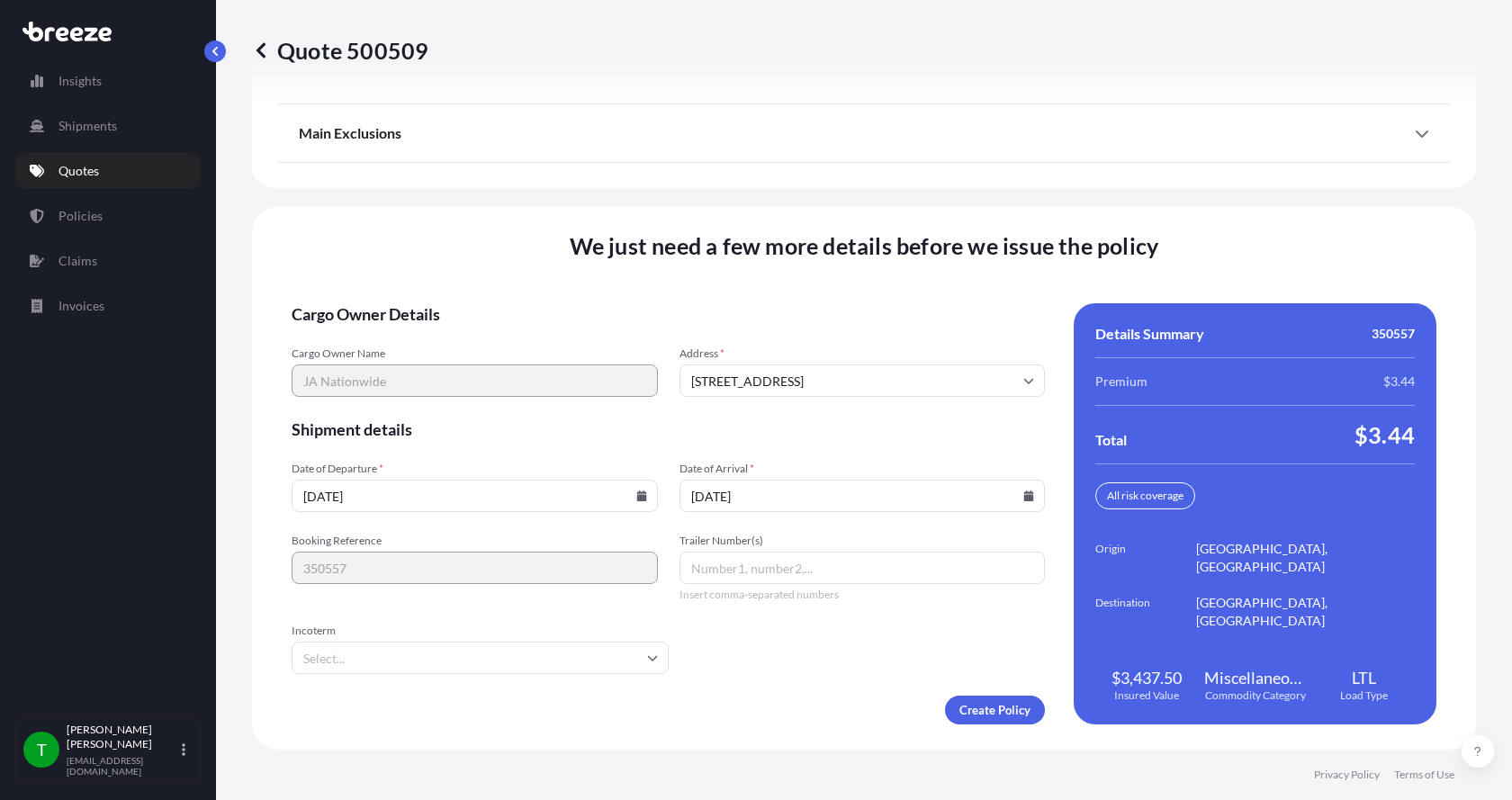
type input "[DATE]"
click at [809, 303] on button "8" at bounding box center [811, 310] width 21 height 16
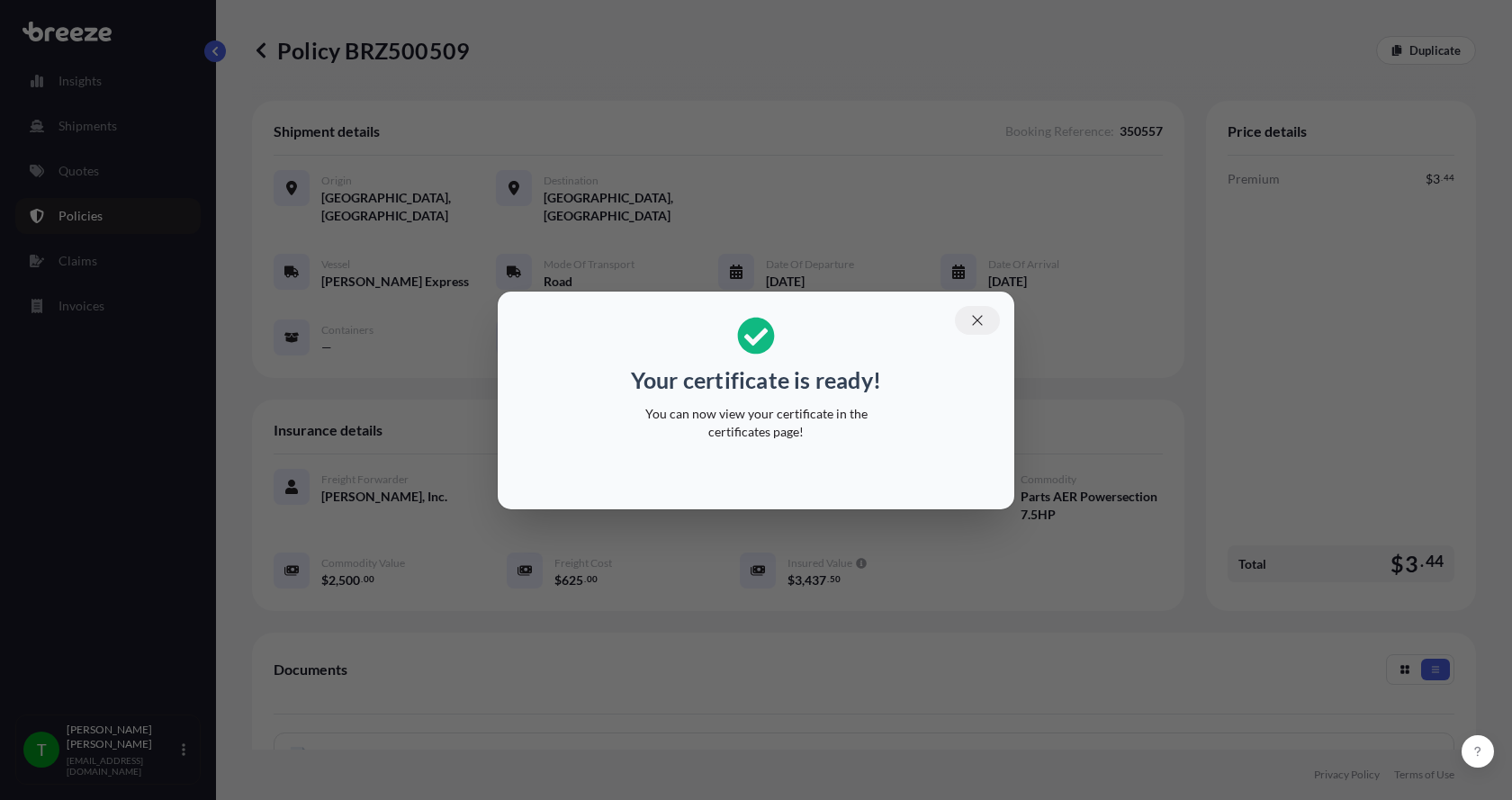
click at [980, 317] on icon "button" at bounding box center [977, 320] width 10 height 10
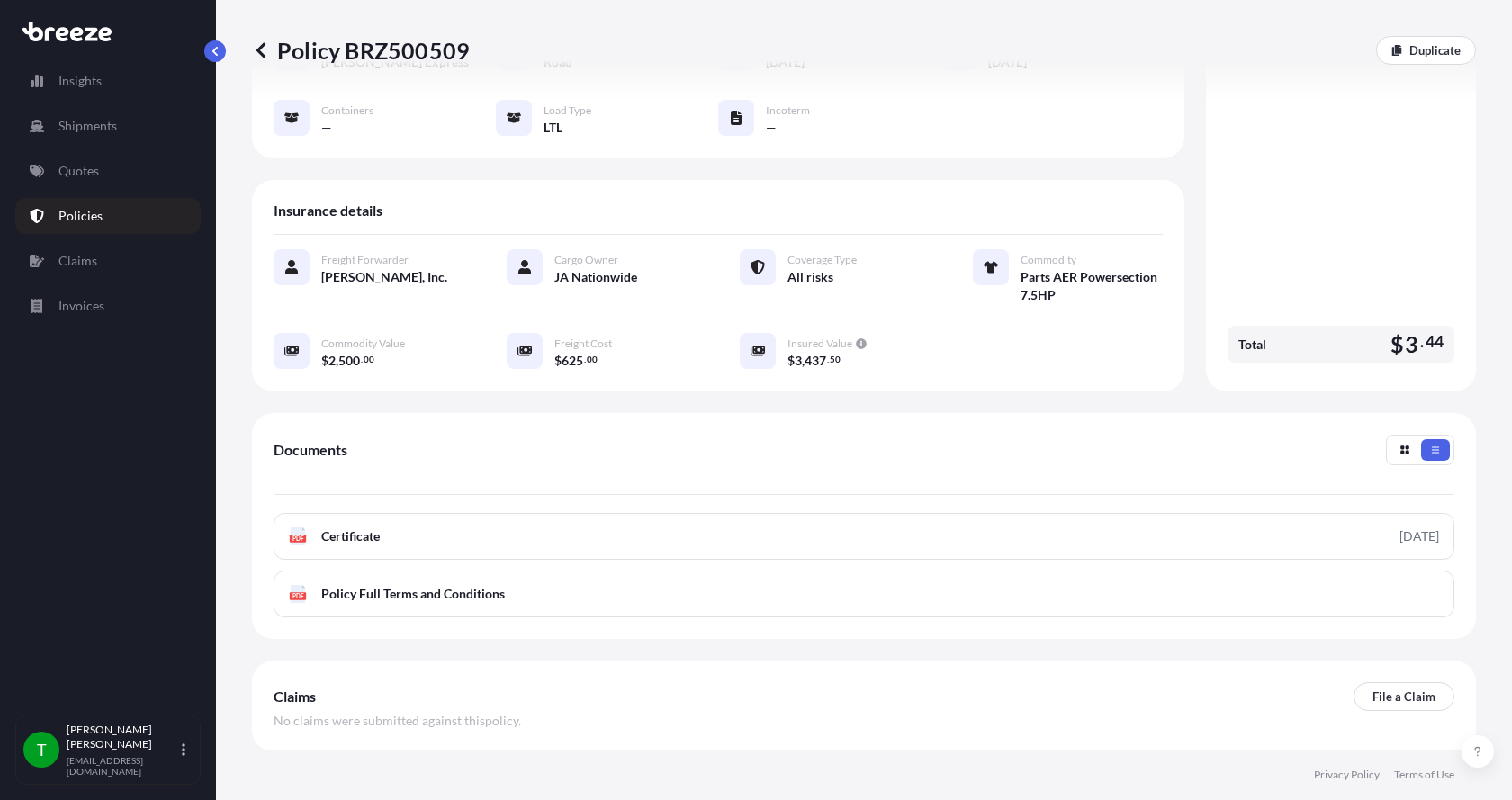
scroll to position [270, 0]
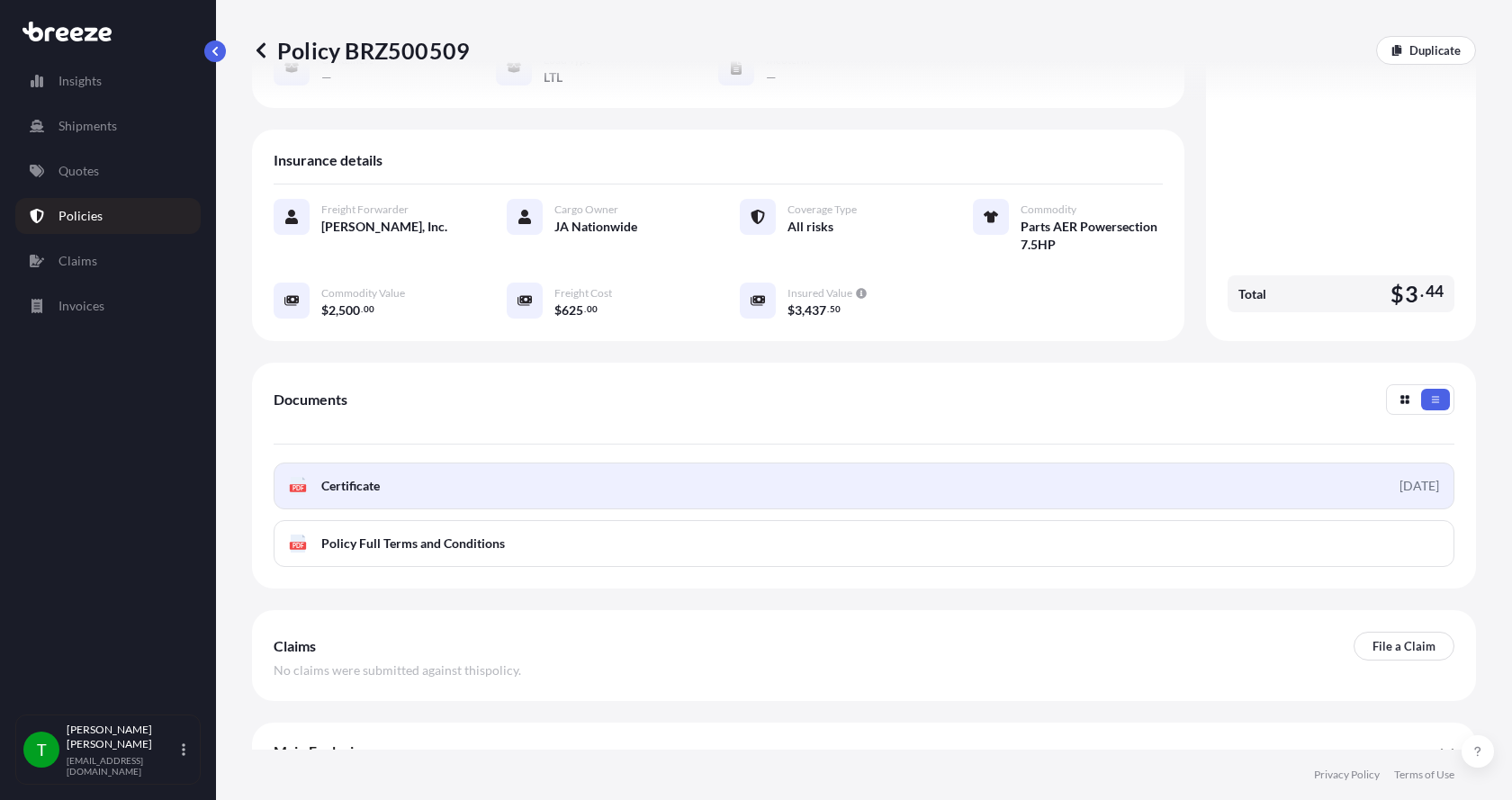
click at [297, 477] on g "PDF" at bounding box center [297, 485] width 16 height 18
